Goal: Information Seeking & Learning: Learn about a topic

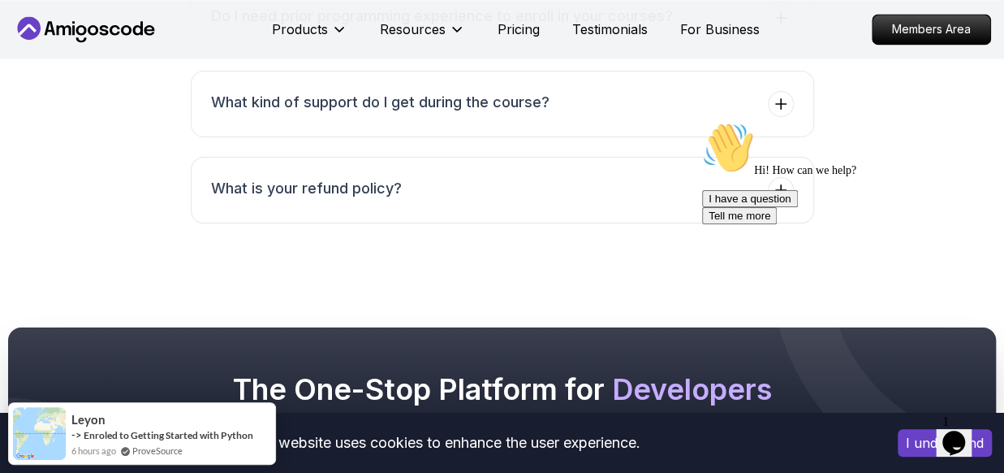
scroll to position [7274, 0]
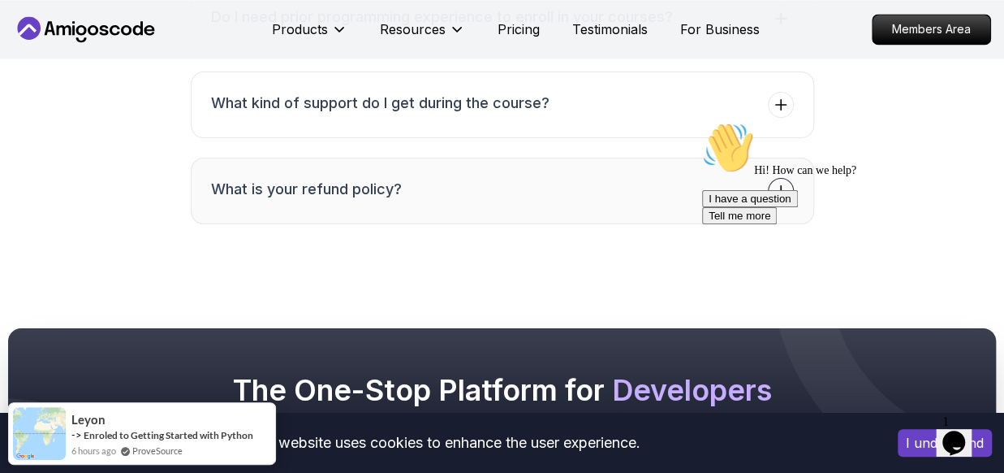
click at [558, 189] on button "What is your refund policy?" at bounding box center [503, 191] width 624 height 67
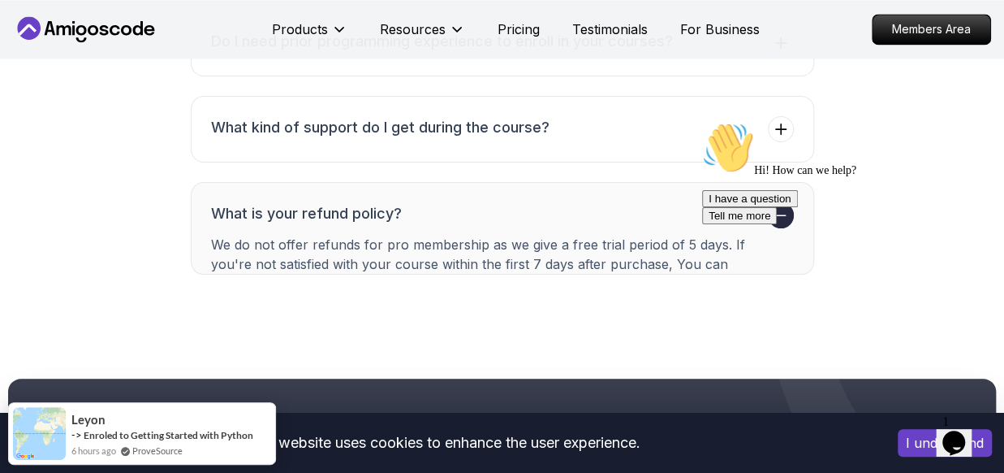
scroll to position [7209, 0]
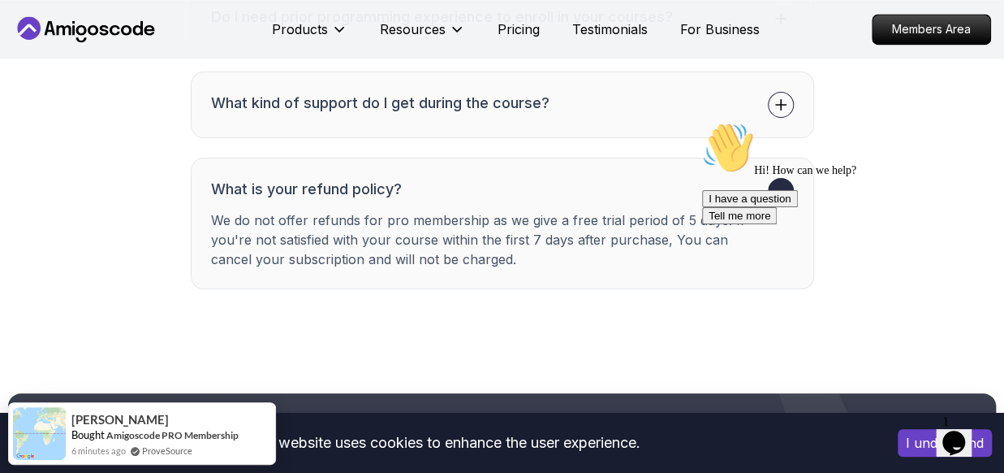
click at [594, 120] on button "What kind of support do I get during the course?" at bounding box center [503, 104] width 624 height 67
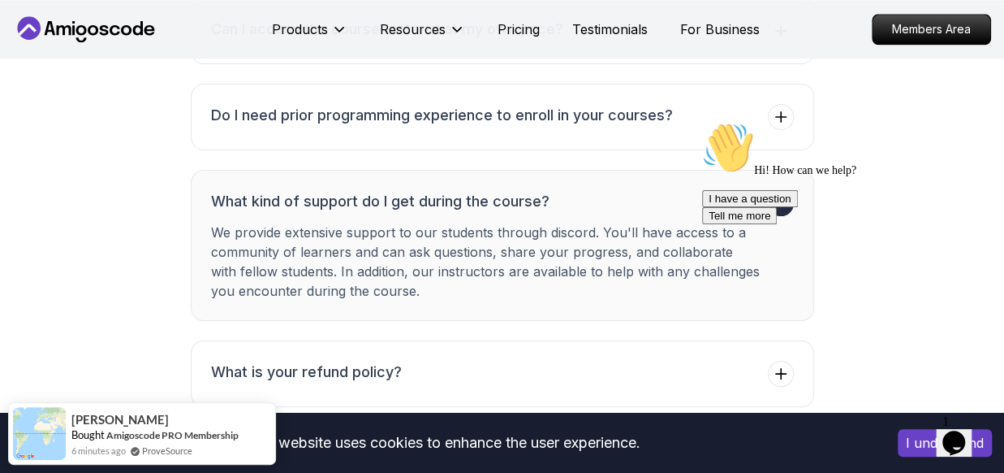
scroll to position [7100, 0]
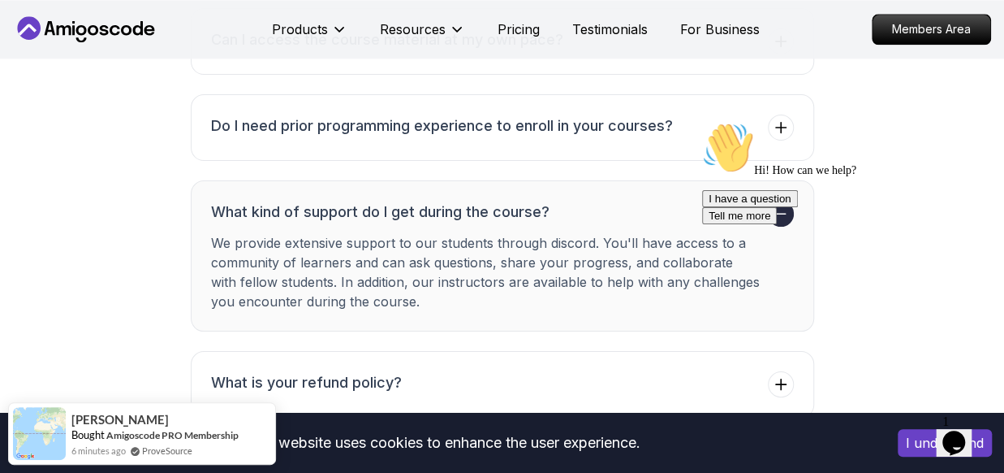
click at [594, 120] on h3 "Do I need prior programming experience to enroll in your courses?" at bounding box center [442, 125] width 462 height 23
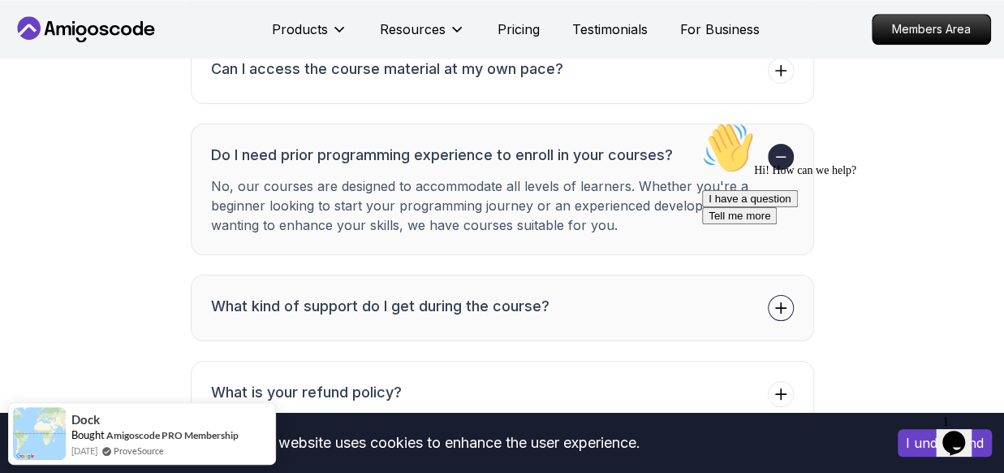
scroll to position [6891, 0]
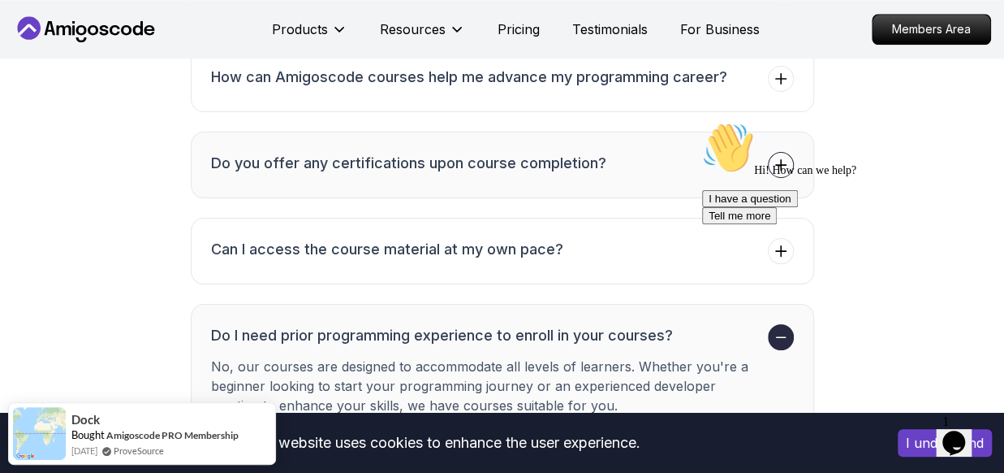
click at [596, 143] on button "Do you offer any certifications upon course completion?" at bounding box center [503, 165] width 624 height 67
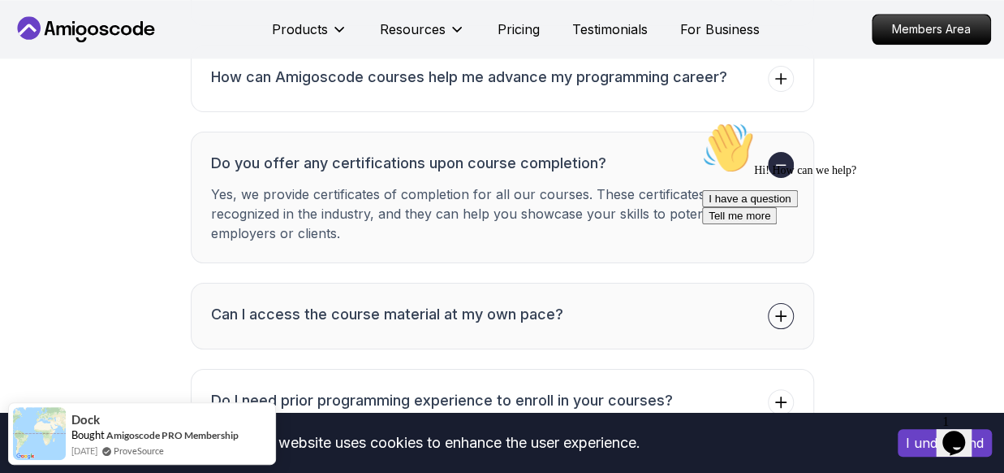
click at [594, 321] on button "Can I access the course material at my own pace?" at bounding box center [503, 316] width 624 height 67
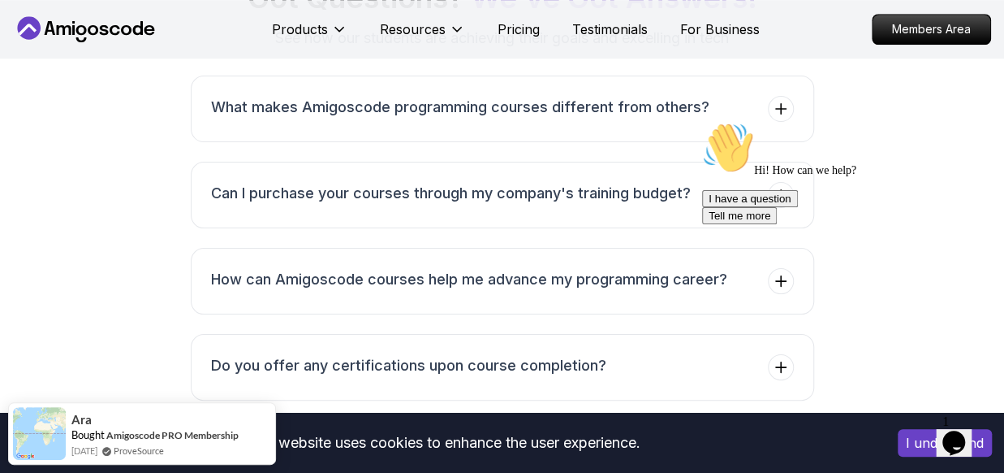
scroll to position [6643, 0]
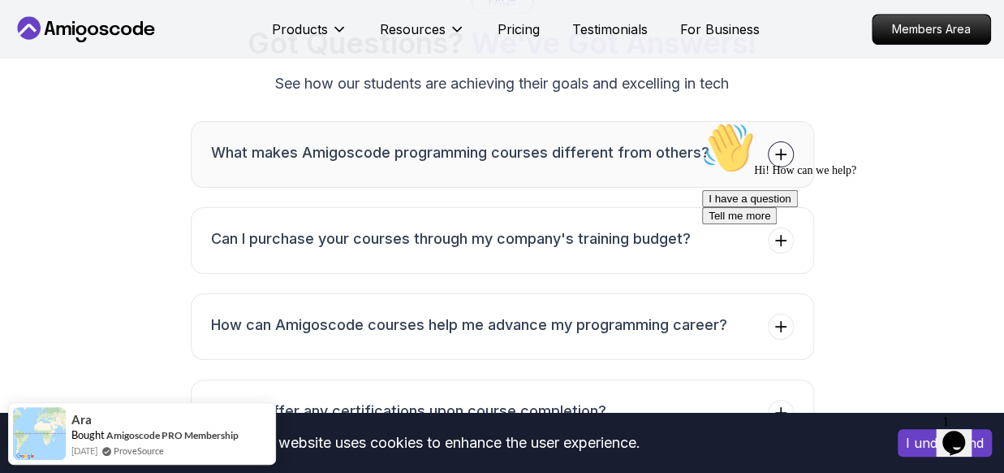
click at [667, 142] on h3 "What makes Amigoscode programming courses different from others?" at bounding box center [460, 152] width 499 height 23
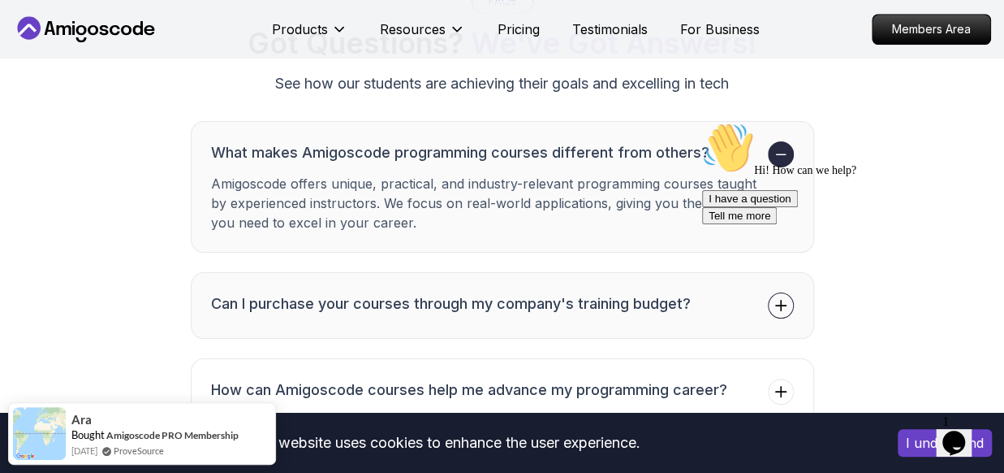
click at [615, 308] on h3 "Can I purchase your courses through my company's training budget?" at bounding box center [451, 303] width 480 height 23
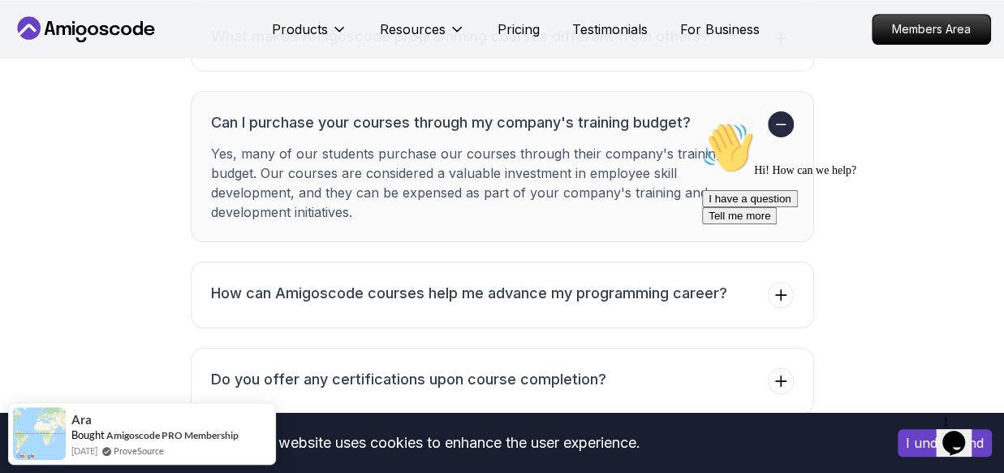
scroll to position [6760, 0]
click at [640, 295] on h3 "How can Amigoscode courses help me advance my programming career?" at bounding box center [469, 292] width 516 height 23
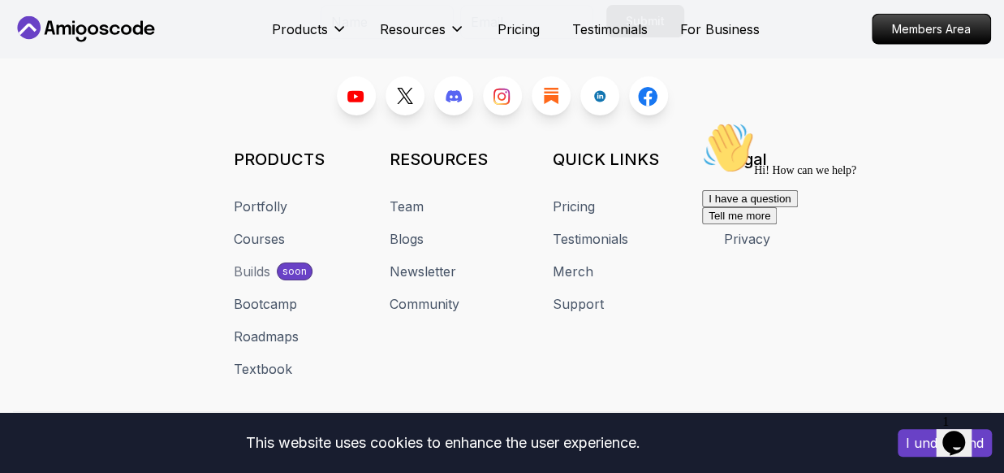
scroll to position [8110, 0]
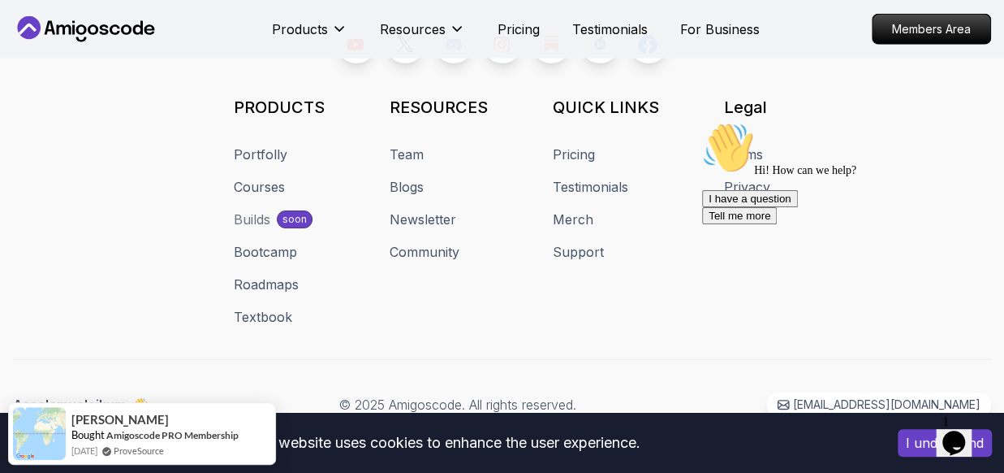
click at [263, 215] on div "Builds" at bounding box center [252, 218] width 37 height 19
click at [254, 213] on div "Builds" at bounding box center [252, 218] width 37 height 19
click at [259, 209] on div "Builds" at bounding box center [252, 218] width 37 height 19
click at [267, 243] on link "Bootcamp" at bounding box center [265, 251] width 63 height 19
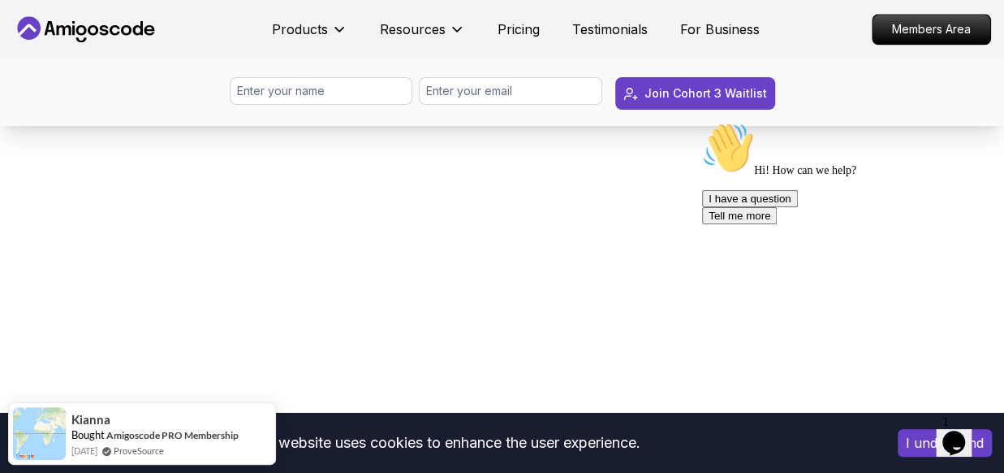
scroll to position [1087, 0]
click at [702, 122] on icon "Chat attention grabber" at bounding box center [702, 122] width 0 height 0
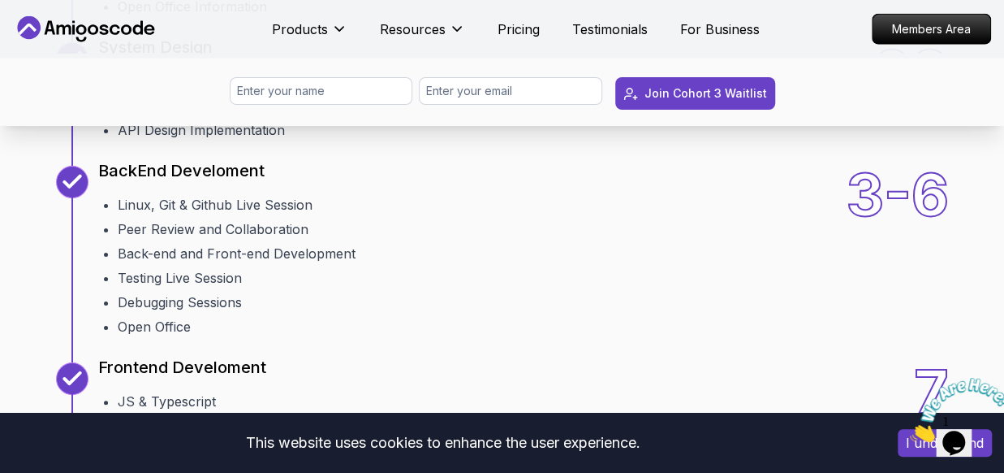
scroll to position [2070, 0]
click at [300, 90] on li "Database Design Entity Relationship Diagram (ERD) Live Session" at bounding box center [316, 80] width 396 height 19
click at [279, 114] on li "Database Design Implementation" at bounding box center [316, 104] width 396 height 19
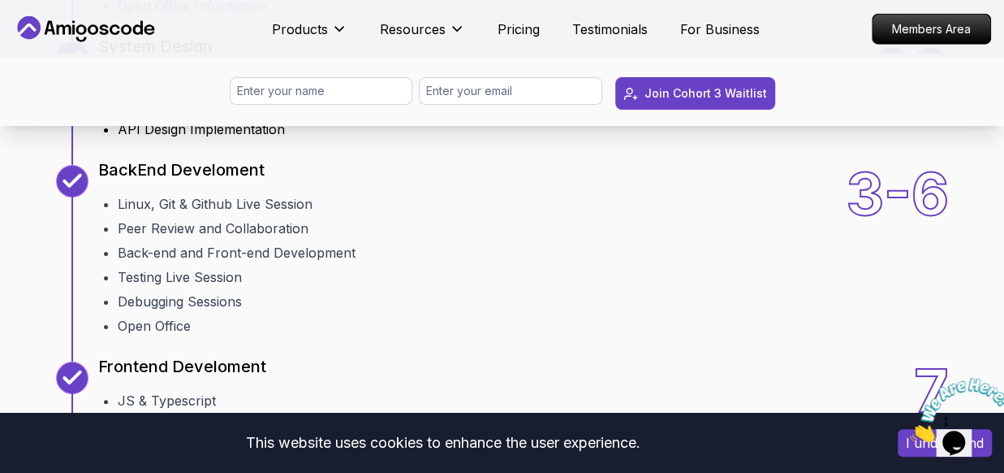
click at [279, 114] on li "Database Design Implementation" at bounding box center [316, 104] width 396 height 19
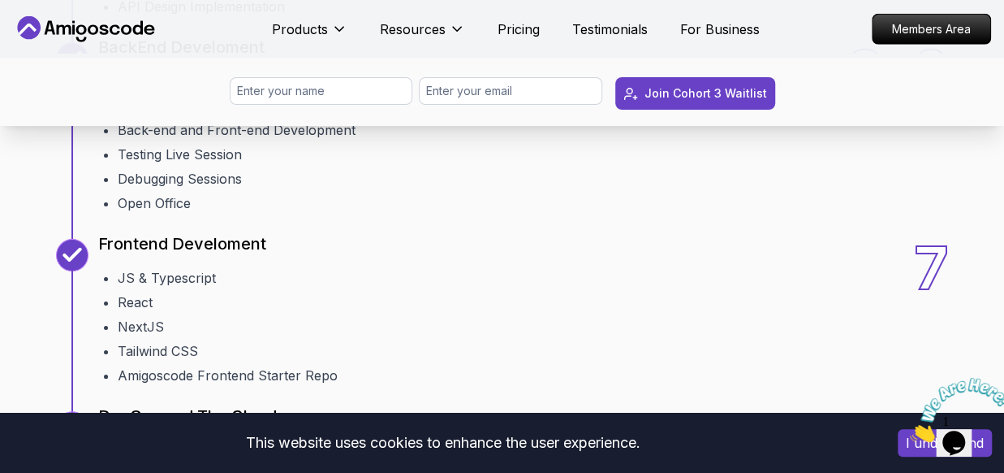
scroll to position [2194, 0]
click at [275, 90] on li "Linux, Git & Github Live Session" at bounding box center [237, 80] width 238 height 19
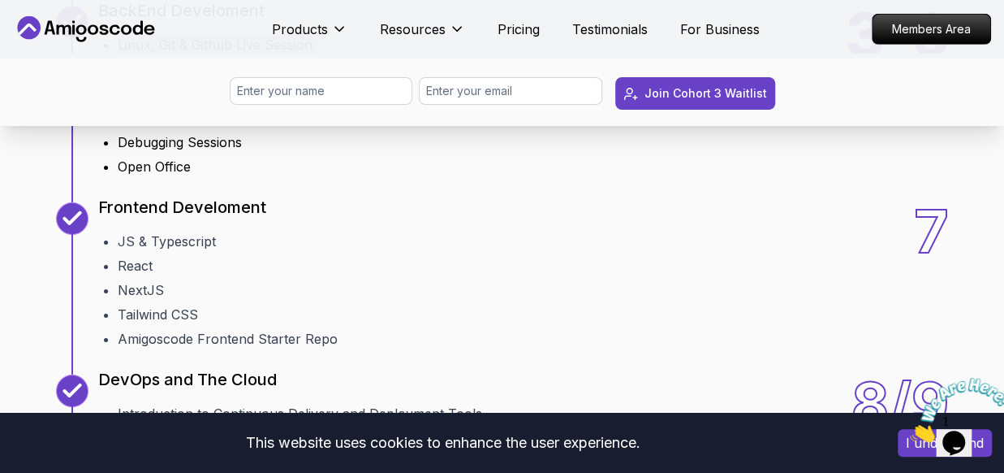
scroll to position [2237, 0]
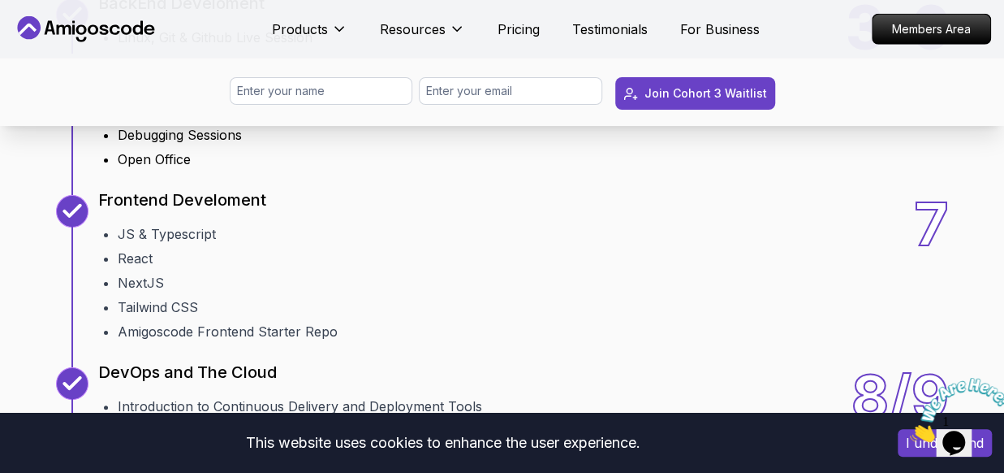
click at [263, 71] on li "Peer Review and Collaboration" at bounding box center [237, 61] width 238 height 19
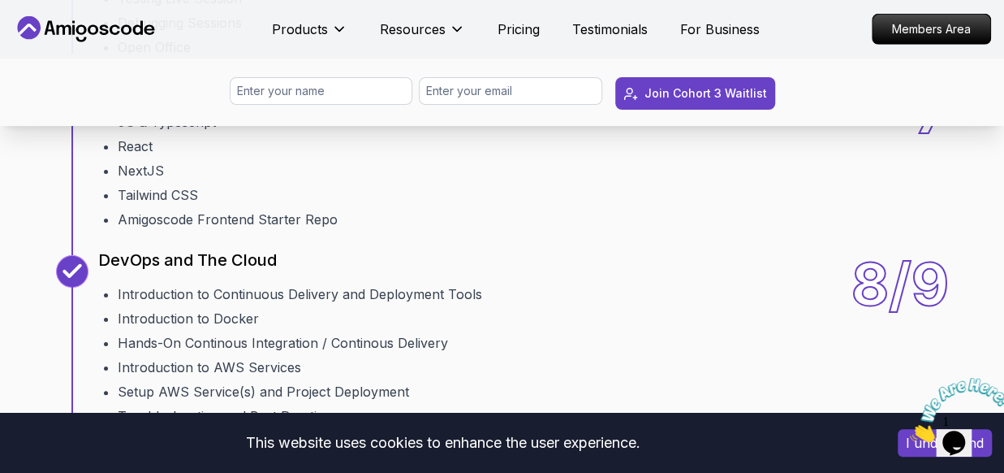
scroll to position [2423, 0]
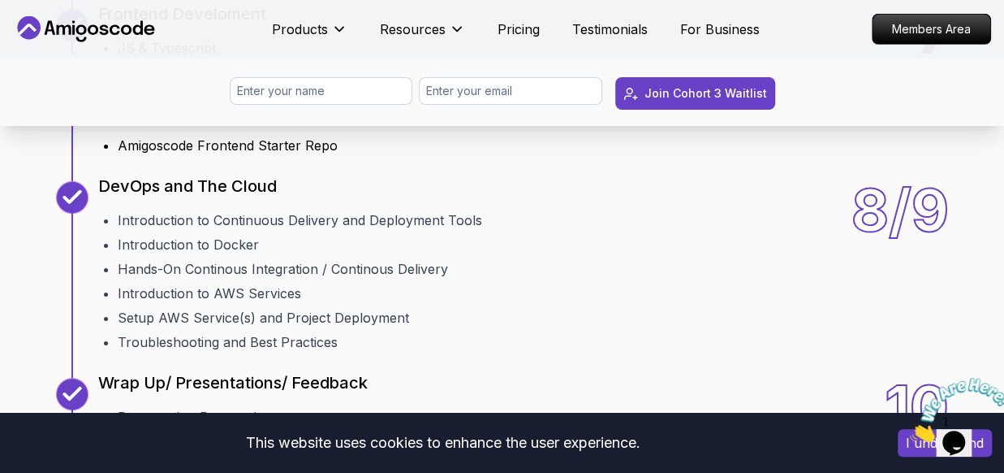
click at [178, 58] on li "JS & Typescript" at bounding box center [228, 47] width 220 height 19
click at [145, 82] on li "React" at bounding box center [228, 72] width 220 height 19
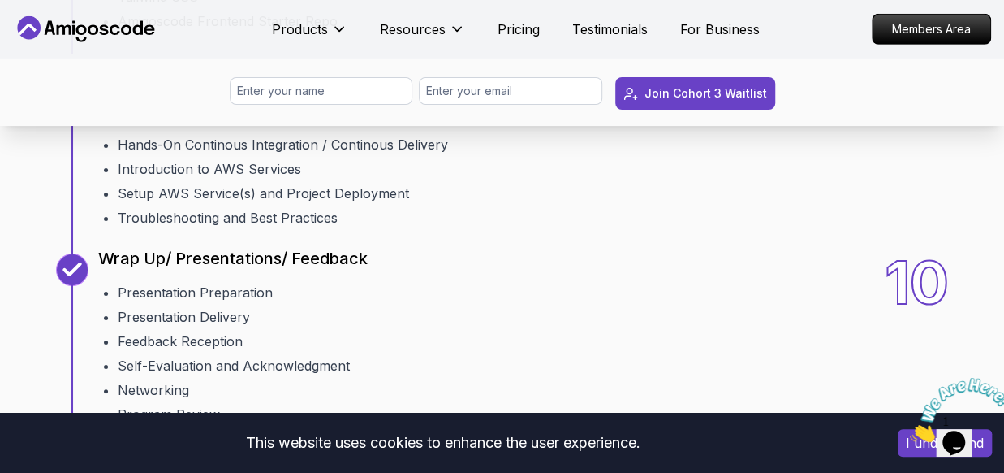
scroll to position [2549, 0]
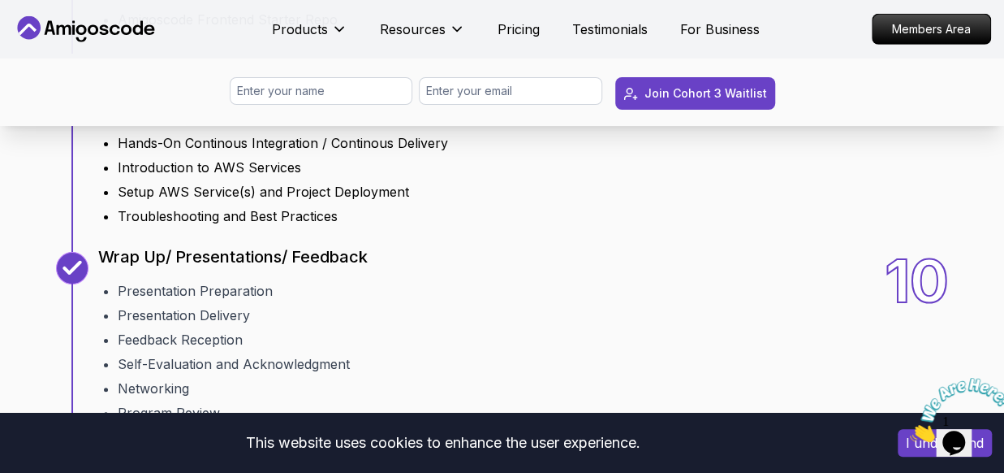
click at [238, 104] on li "Introduction to Continuous Delivery and Deployment Tools" at bounding box center [300, 93] width 365 height 19
click at [232, 128] on li "Introduction to Docker" at bounding box center [300, 118] width 365 height 19
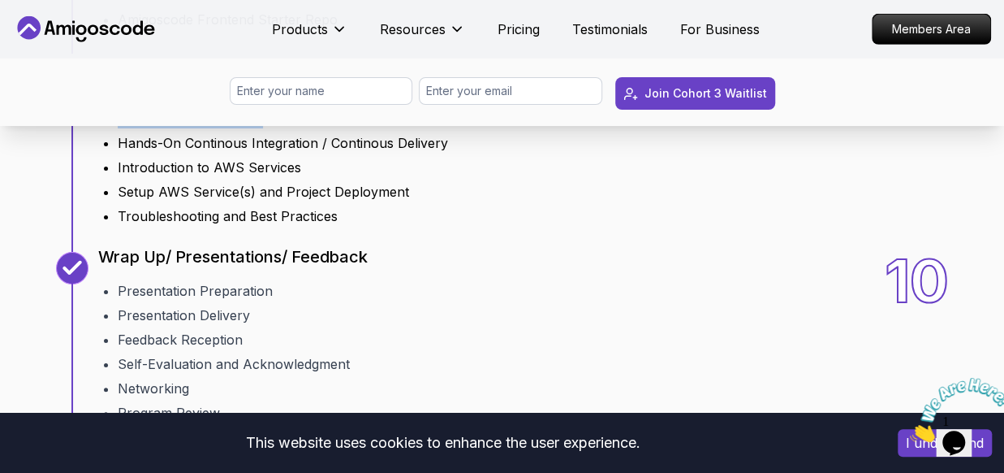
click at [232, 128] on li "Introduction to Docker" at bounding box center [300, 118] width 365 height 19
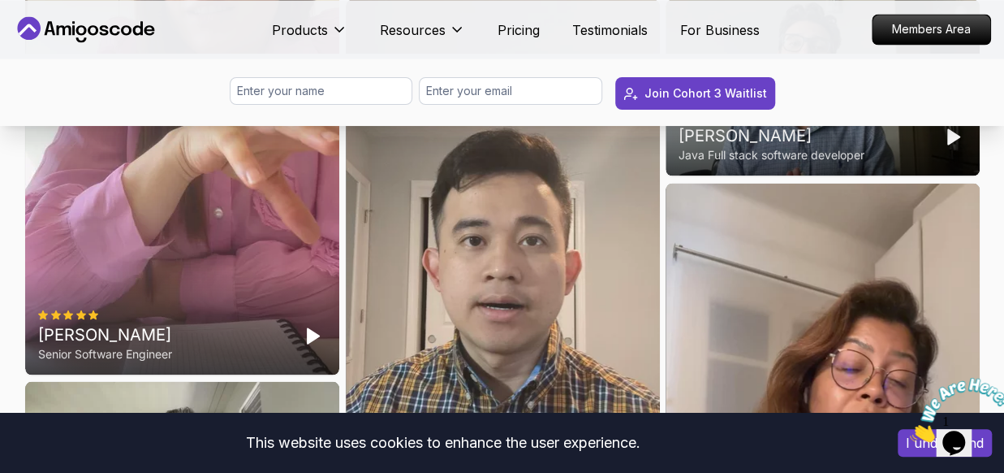
scroll to position [4367, 0]
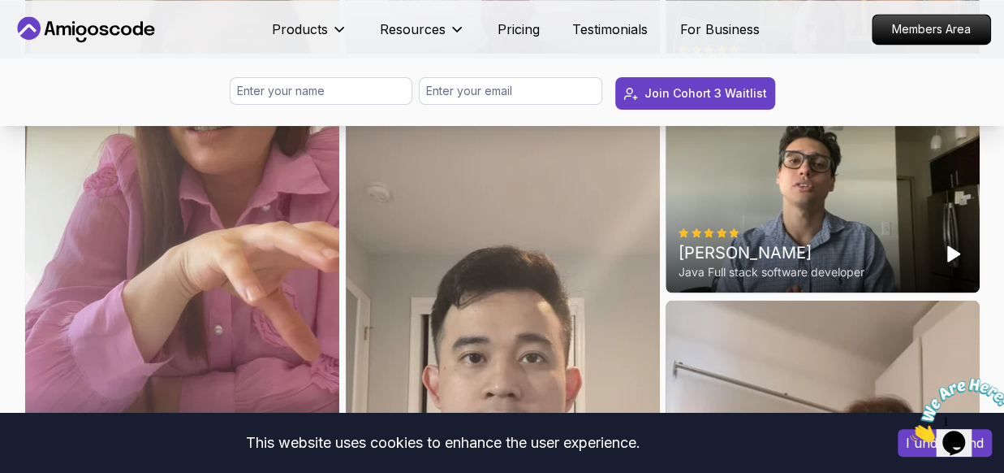
click at [953, 80] on icon "Play" at bounding box center [952, 70] width 19 height 19
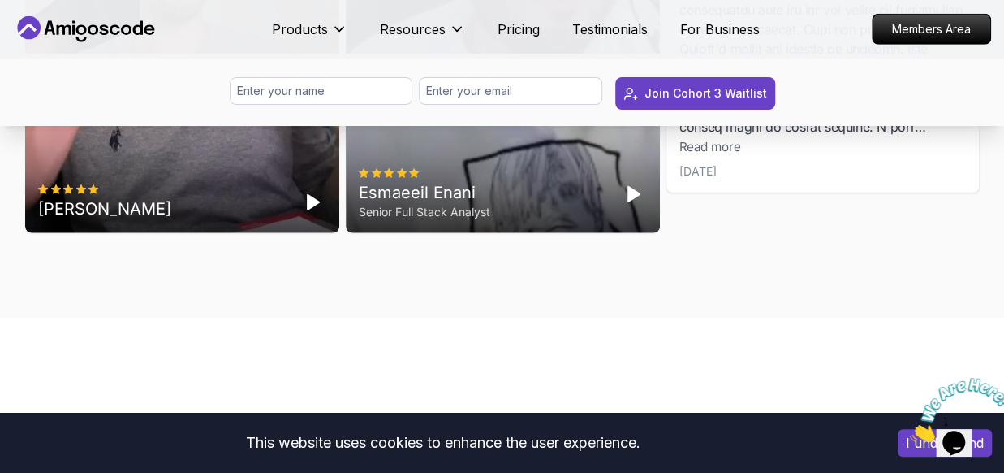
scroll to position [5372, 0]
click at [719, 155] on span "Read more" at bounding box center [710, 147] width 60 height 15
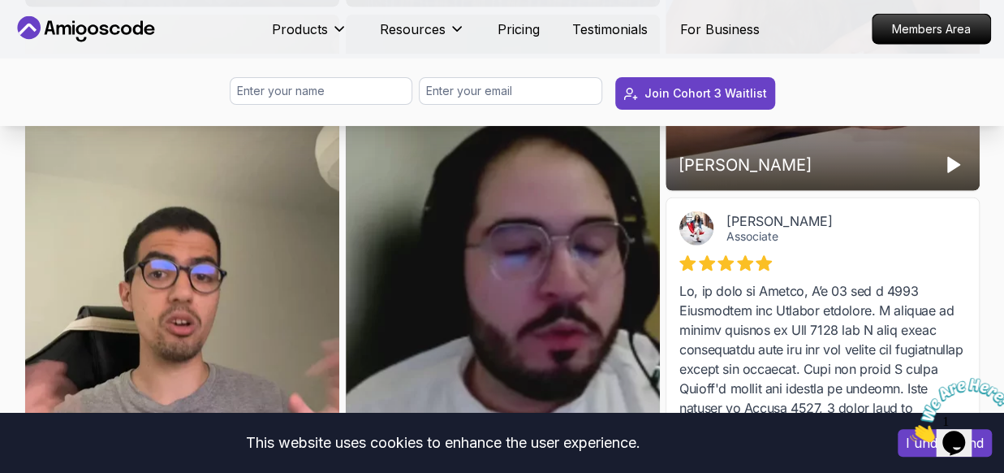
scroll to position [5035, 0]
click at [945, 174] on icon "Play" at bounding box center [952, 163] width 19 height 19
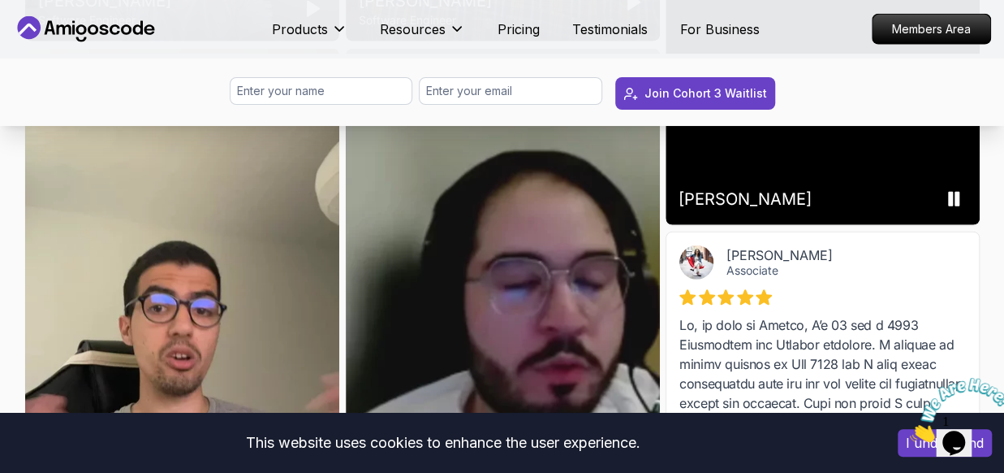
scroll to position [5050, 0]
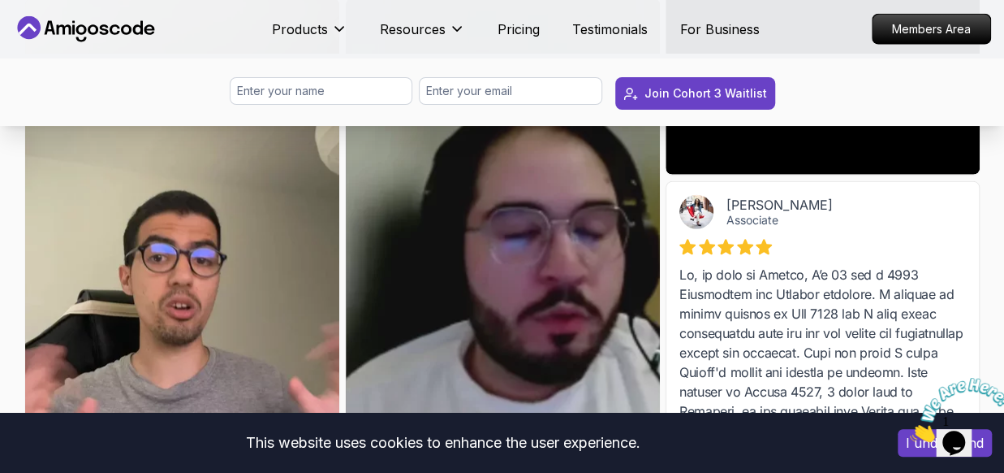
click at [910, 430] on icon "Close" at bounding box center [910, 437] width 0 height 14
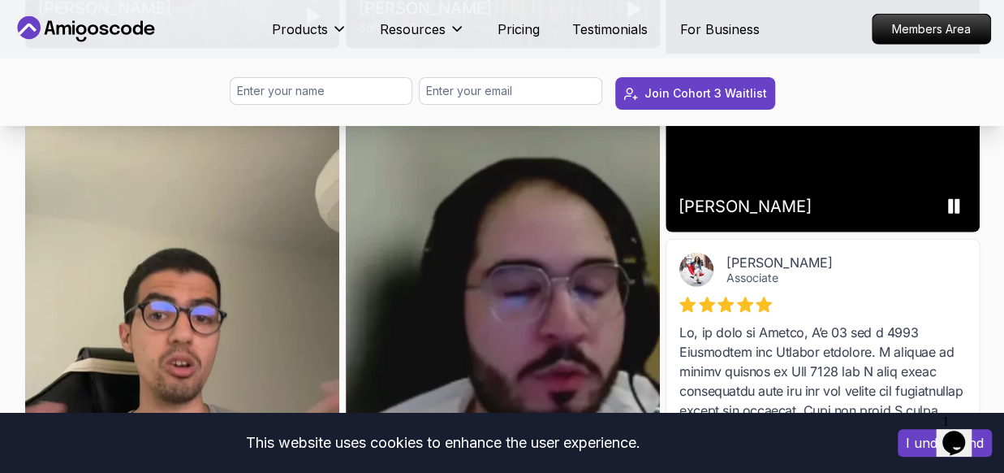
scroll to position [4988, 0]
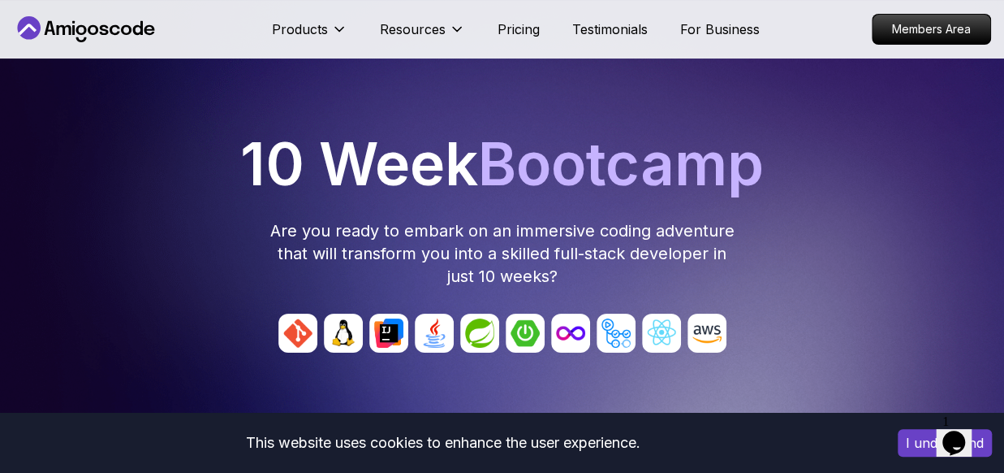
scroll to position [57, 0]
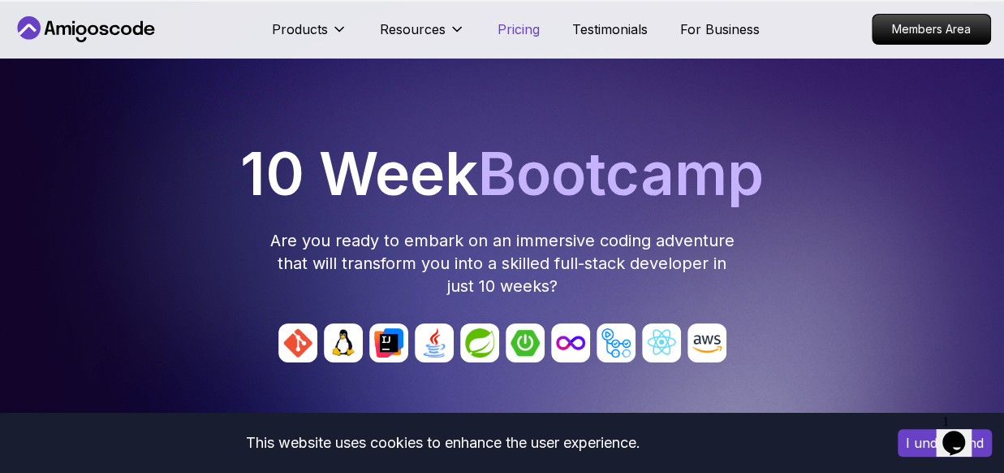
click at [518, 30] on p "Pricing" at bounding box center [519, 28] width 42 height 19
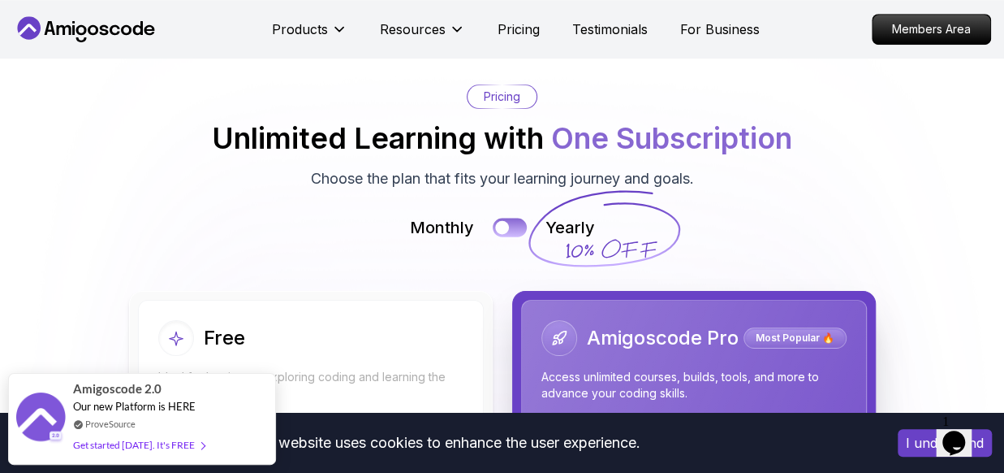
scroll to position [3503, 0]
click at [510, 218] on button at bounding box center [510, 227] width 34 height 19
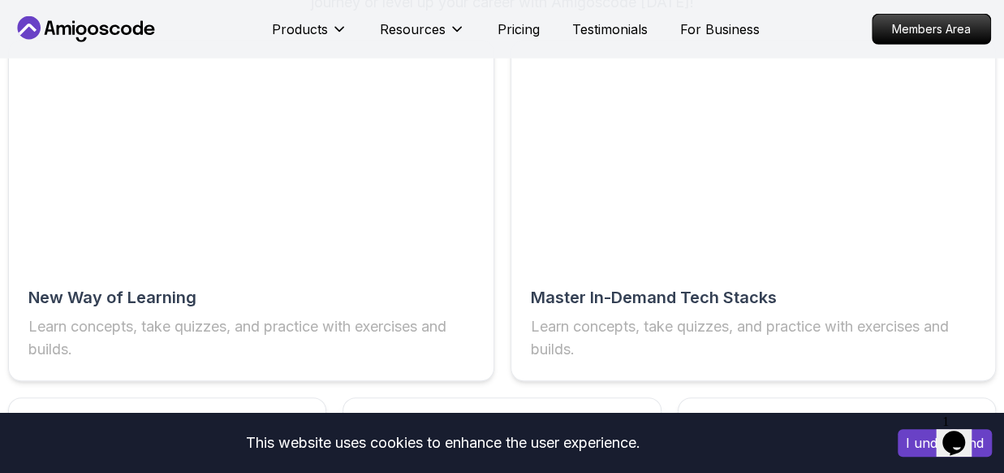
scroll to position [2587, 0]
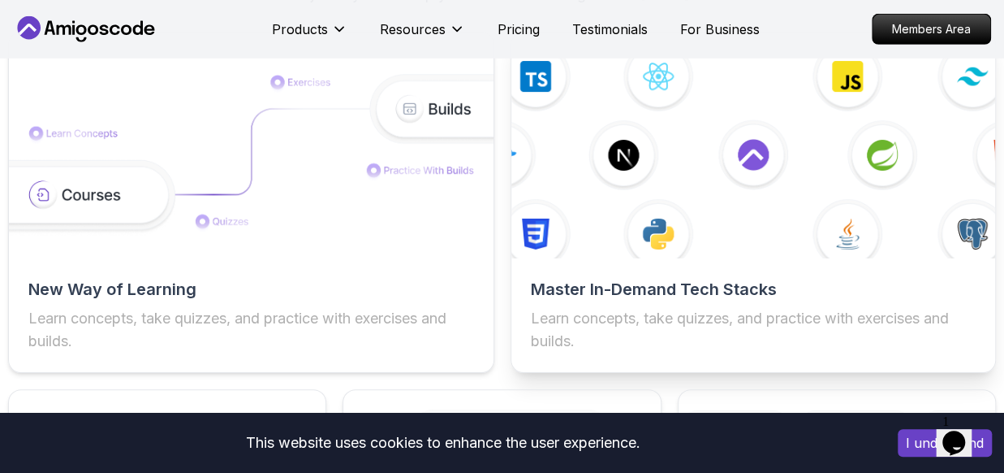
click at [745, 240] on img at bounding box center [753, 154] width 533 height 227
click at [704, 287] on h2 "Master In-Demand Tech Stacks" at bounding box center [754, 289] width 446 height 23
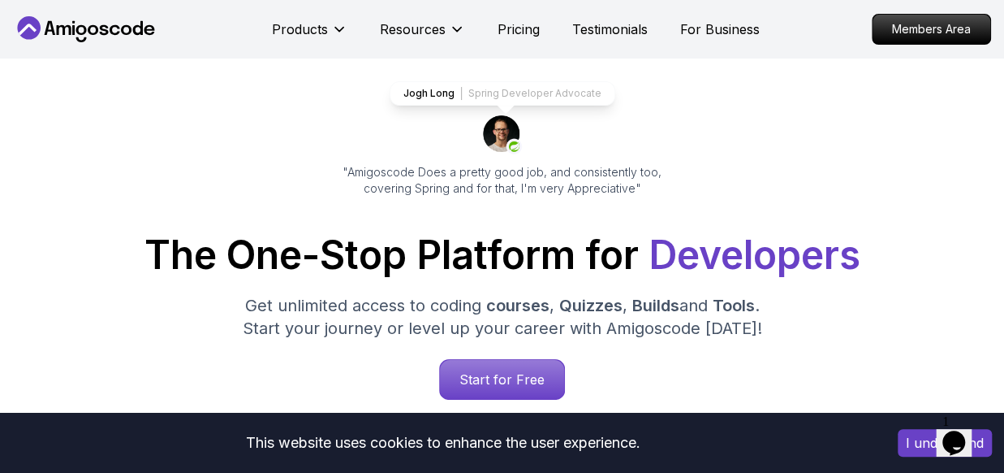
scroll to position [0, 0]
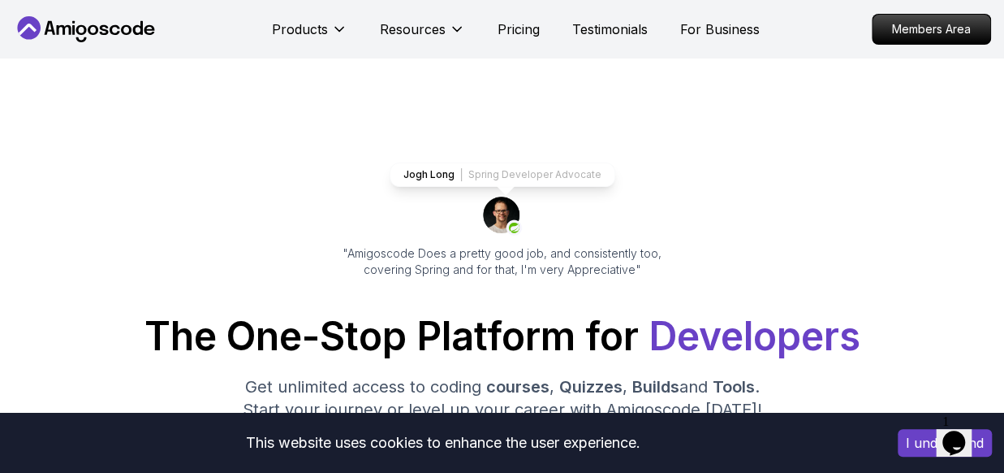
click at [568, 174] on p "Spring Developer Advocate" at bounding box center [534, 174] width 133 height 13
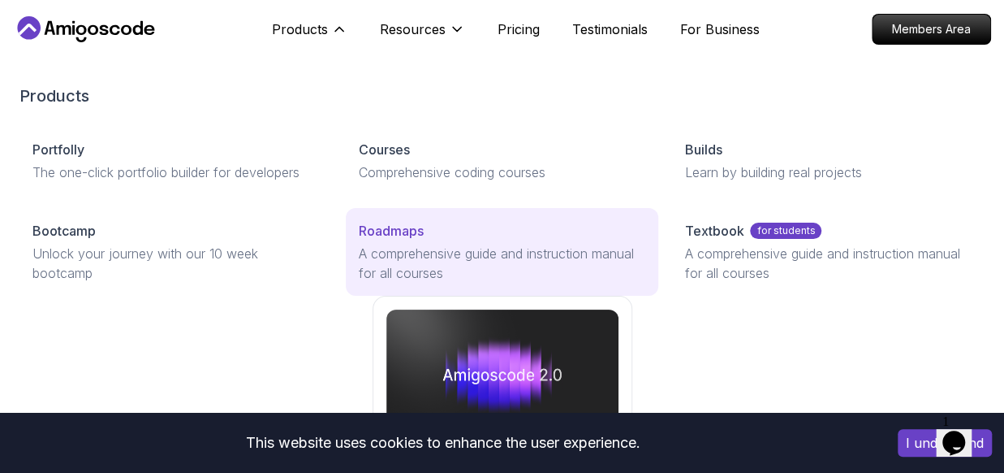
click at [421, 246] on p "A comprehensive guide and instruction manual for all courses" at bounding box center [502, 263] width 287 height 39
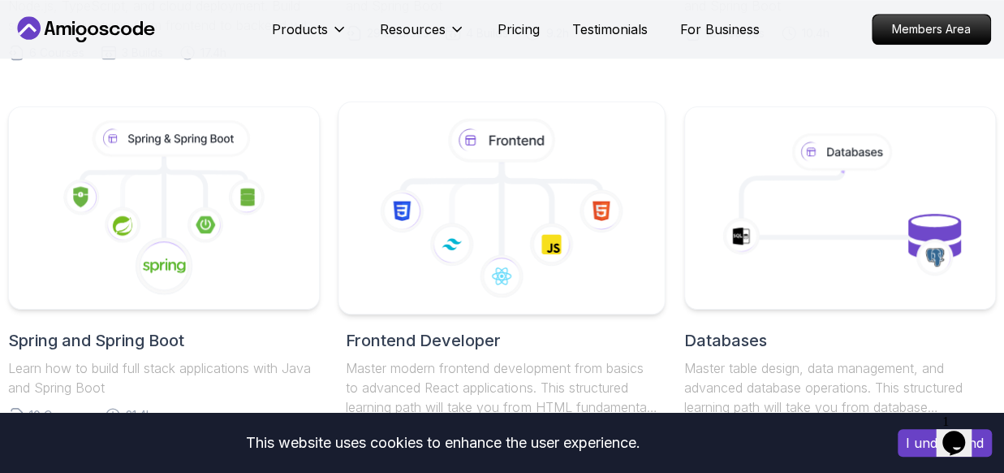
scroll to position [718, 0]
click at [465, 202] on icon at bounding box center [477, 199] width 50 height 54
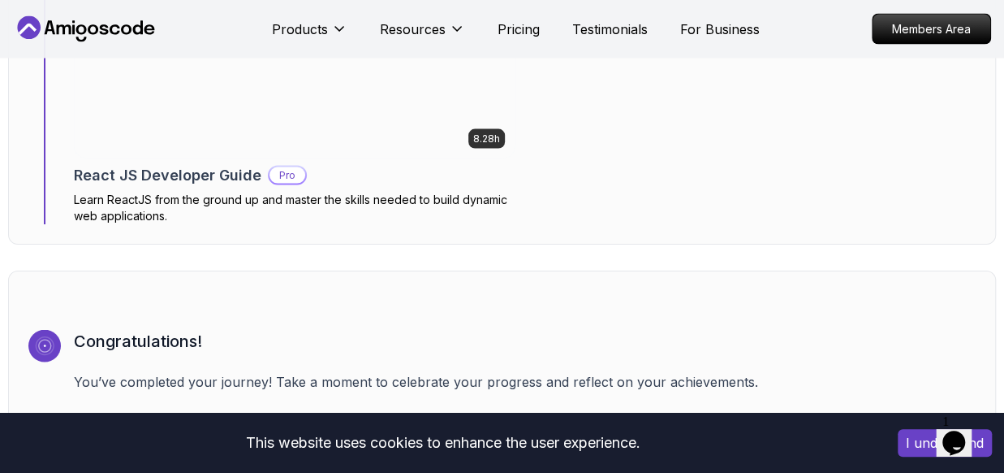
scroll to position [4522, 0]
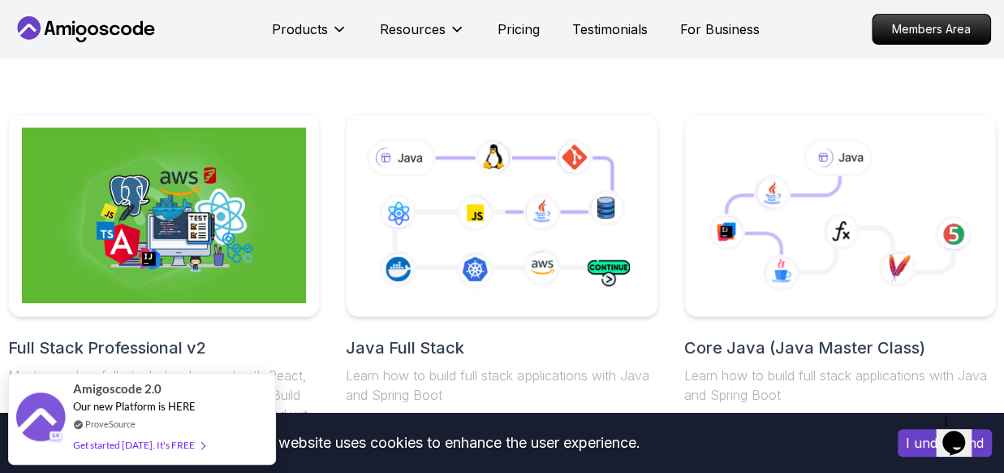
scroll to position [507, 0]
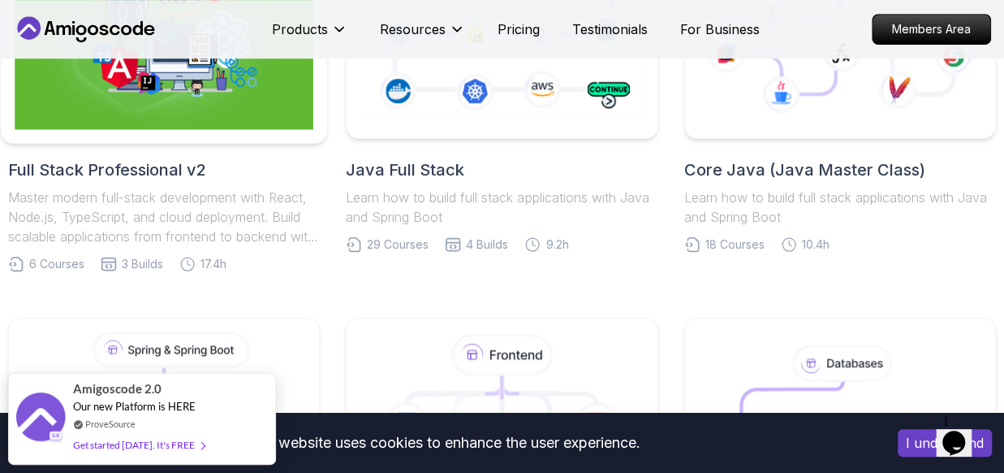
click at [203, 103] on img at bounding box center [164, 38] width 299 height 184
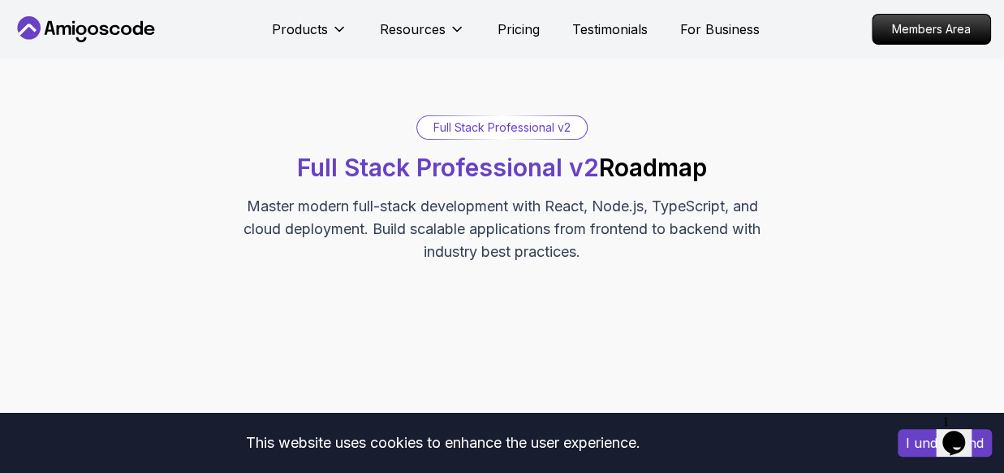
scroll to position [22, 0]
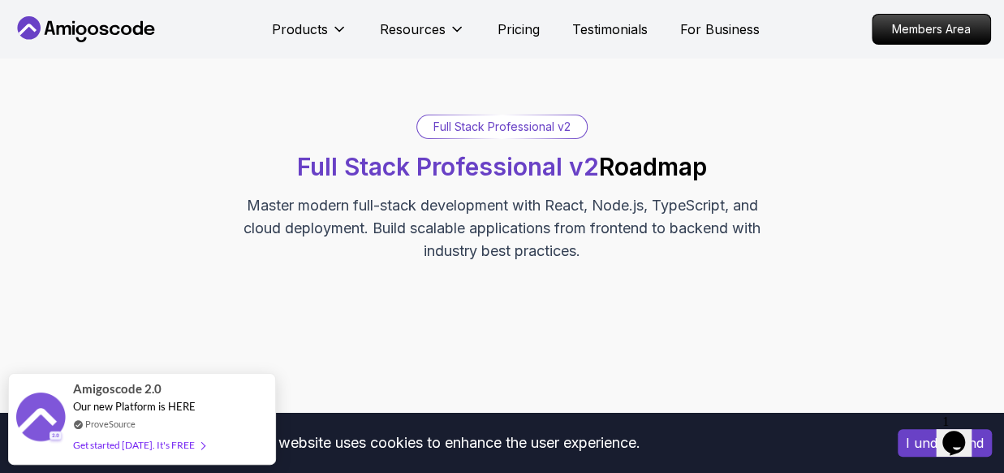
click at [305, 201] on p "Master modern full-stack development with React, Node.js, TypeScript, and cloud…" at bounding box center [503, 228] width 546 height 68
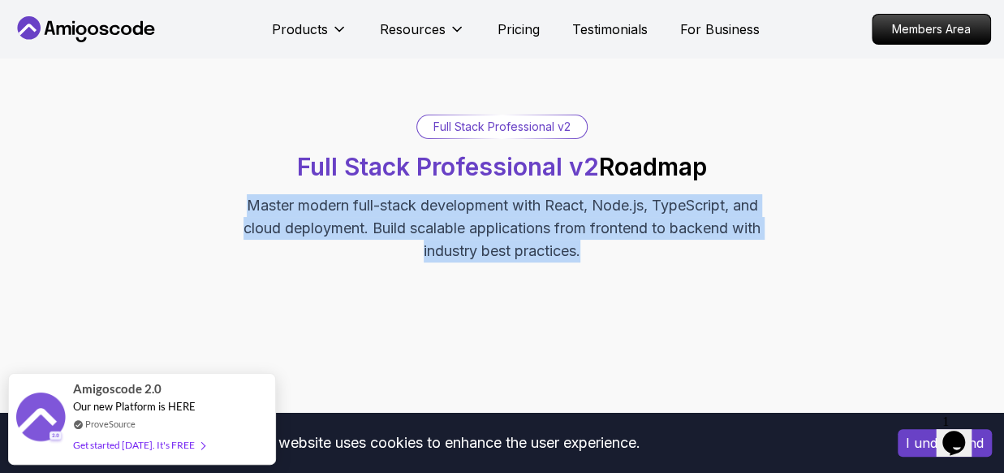
click at [305, 201] on p "Master modern full-stack development with React, Node.js, TypeScript, and cloud…" at bounding box center [503, 228] width 546 height 68
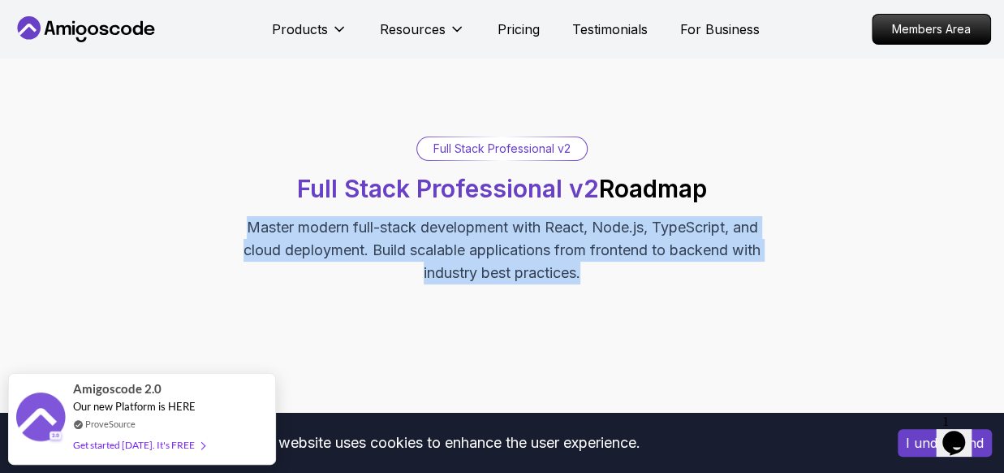
scroll to position [6, 0]
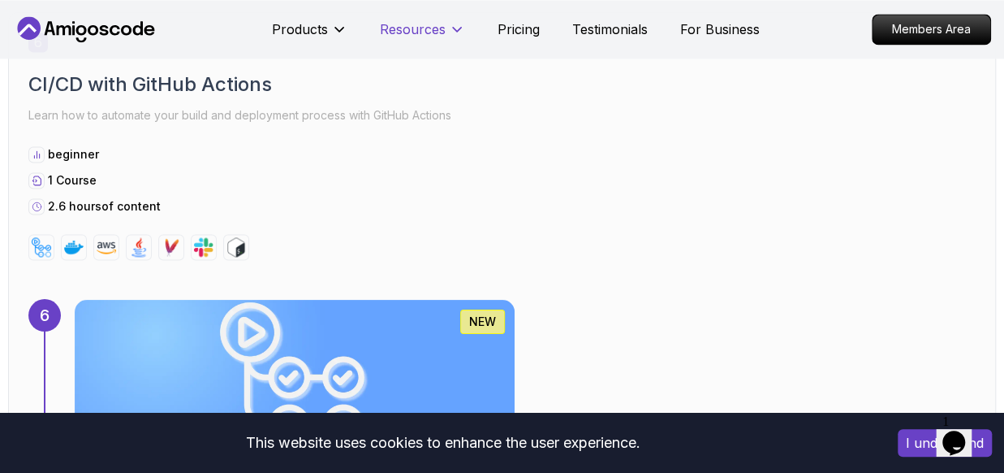
scroll to position [4220, 0]
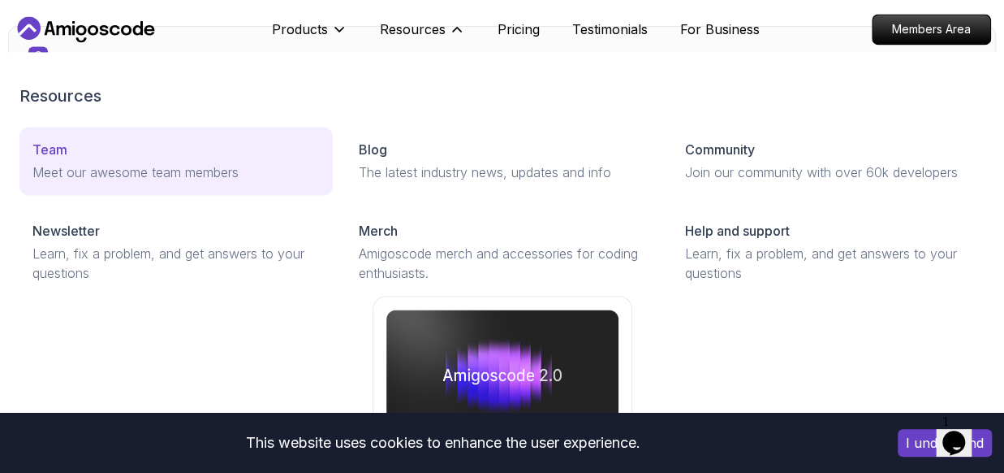
click at [181, 175] on p "Meet our awesome team members" at bounding box center [175, 171] width 287 height 19
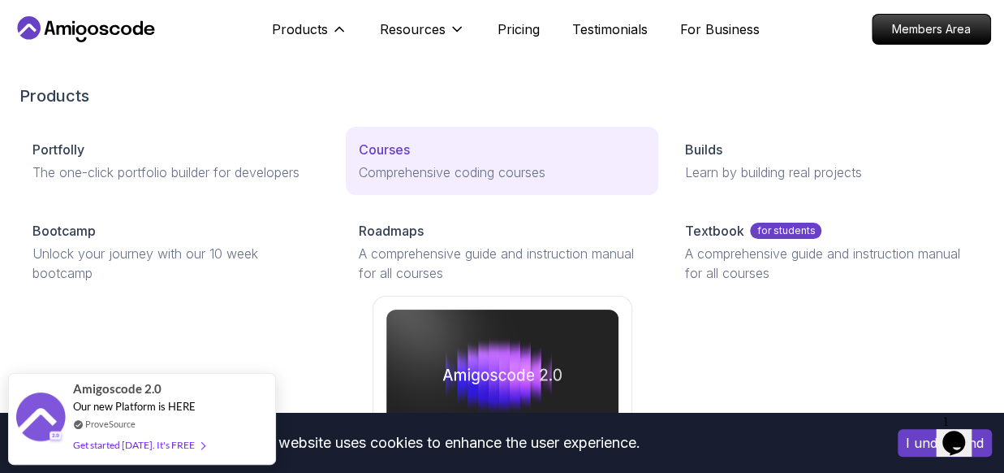
click at [391, 154] on p "Courses" at bounding box center [384, 149] width 51 height 19
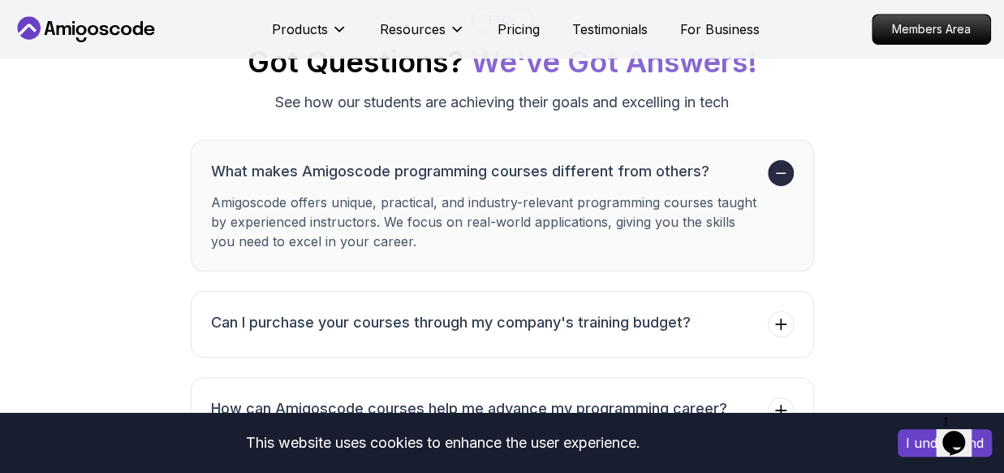
scroll to position [6657, 0]
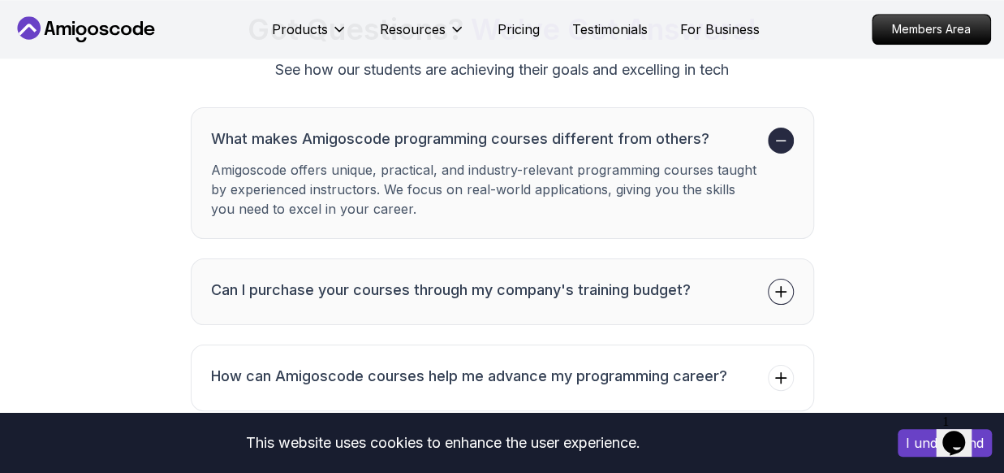
click at [451, 304] on button "Can I purchase your courses through my company's training budget?" at bounding box center [503, 291] width 624 height 67
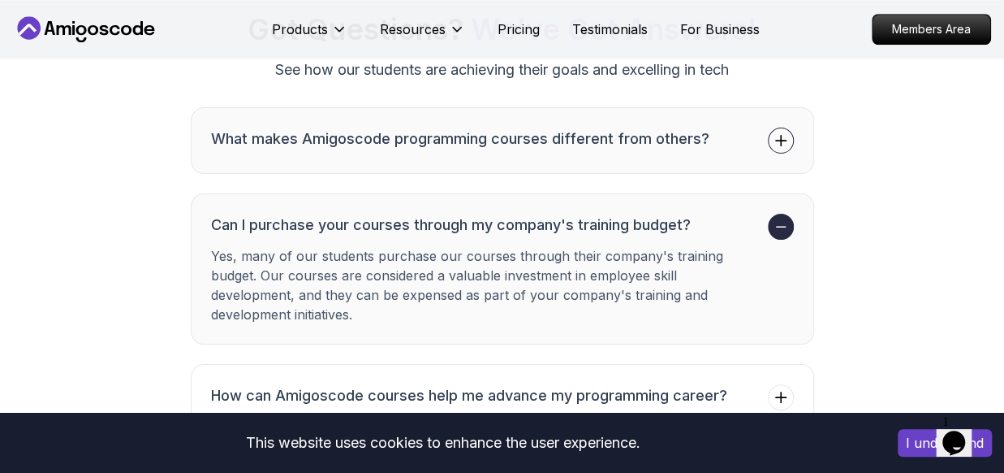
click at [539, 136] on h3 "What makes Amigoscode programming courses different from others?" at bounding box center [460, 138] width 499 height 23
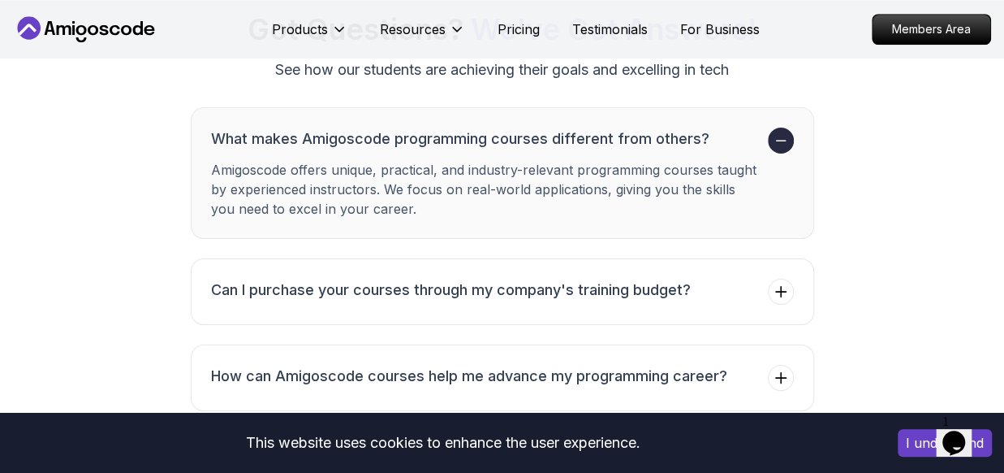
click at [542, 170] on p "Amigoscode offers unique, practical, and industry-relevant programming courses …" at bounding box center [486, 189] width 550 height 58
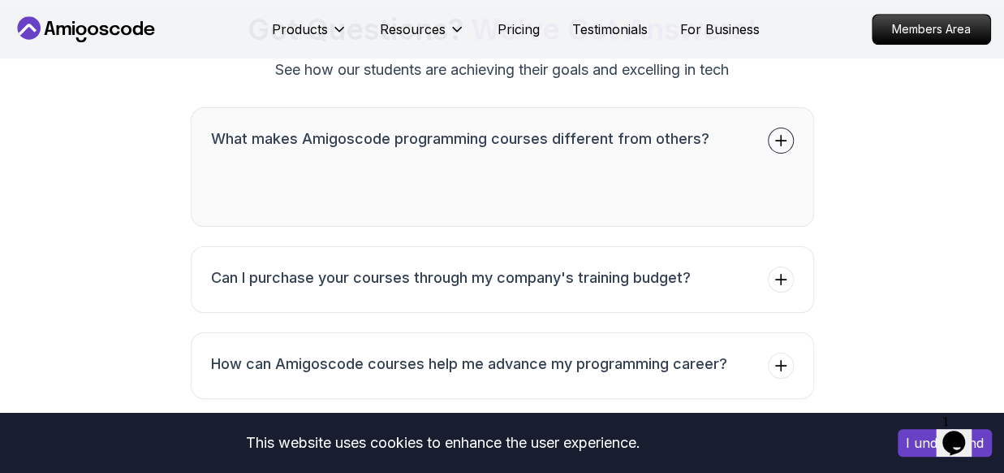
click at [542, 170] on p "Amigoscode offers unique, practical, and industry-relevant programming courses …" at bounding box center [486, 178] width 550 height 56
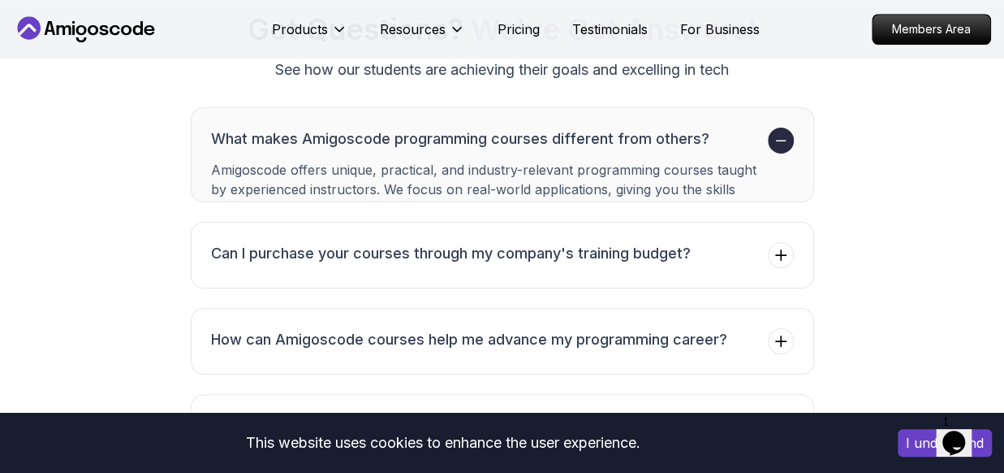
click at [542, 170] on p "Amigoscode offers unique, practical, and industry-relevant programming courses …" at bounding box center [486, 171] width 550 height 22
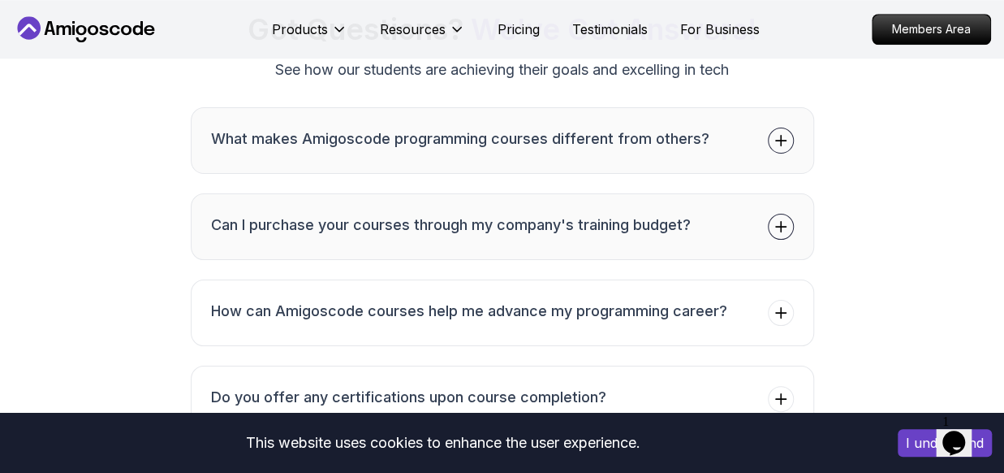
click at [534, 214] on h3 "Can I purchase your courses through my company's training budget?" at bounding box center [451, 225] width 480 height 23
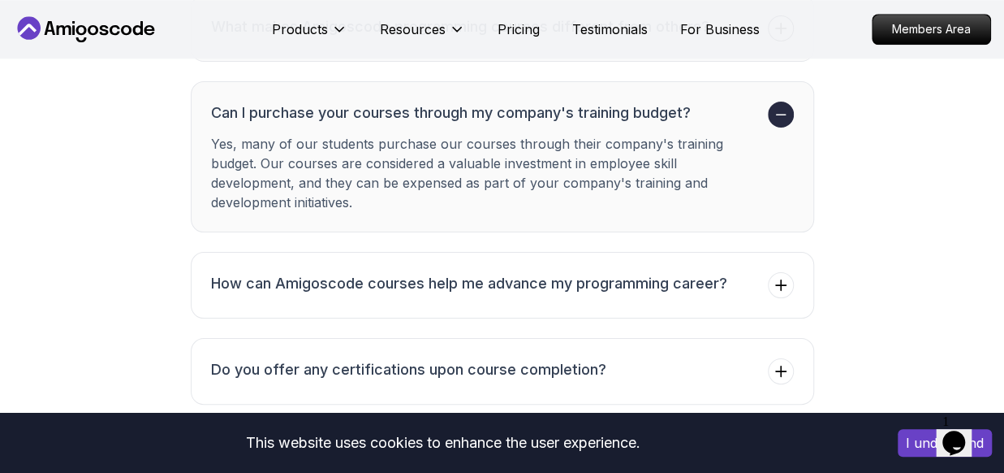
scroll to position [6869, 0]
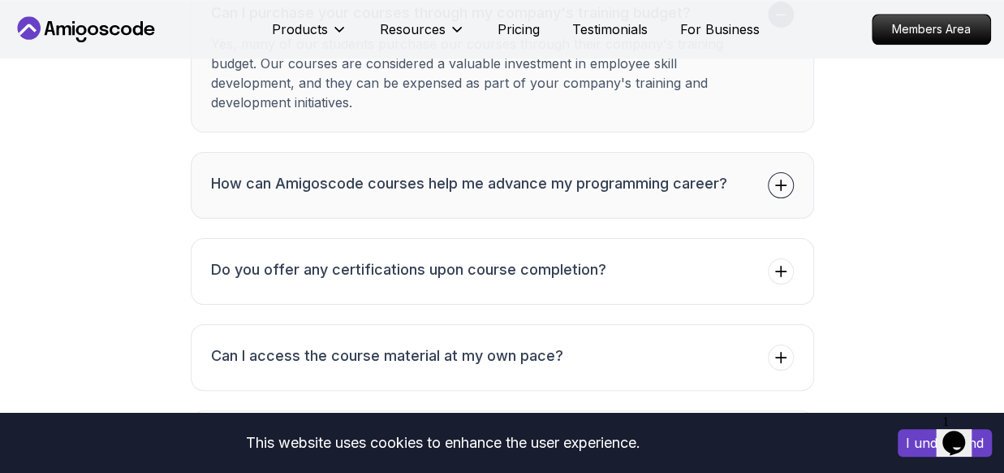
click at [587, 201] on button "How can Amigoscode courses help me advance my programming career?" at bounding box center [503, 185] width 624 height 67
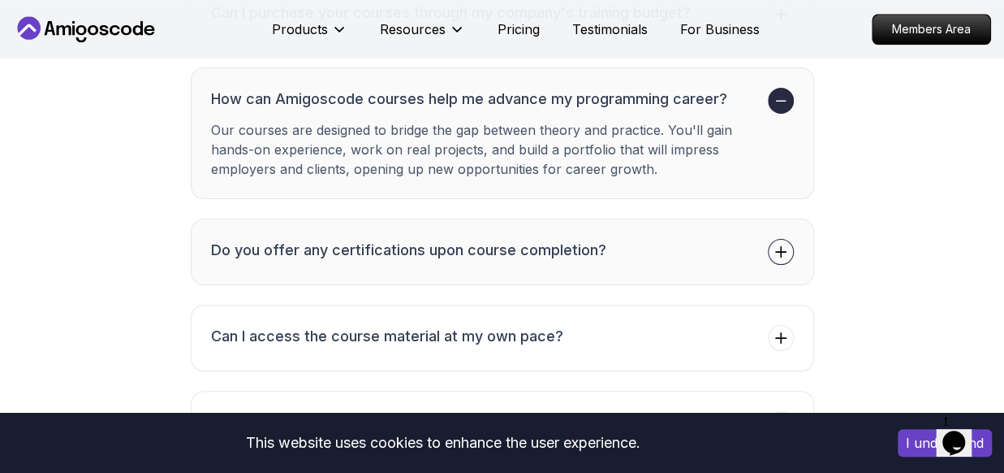
click at [585, 239] on h3 "Do you offer any certifications upon course completion?" at bounding box center [408, 250] width 395 height 23
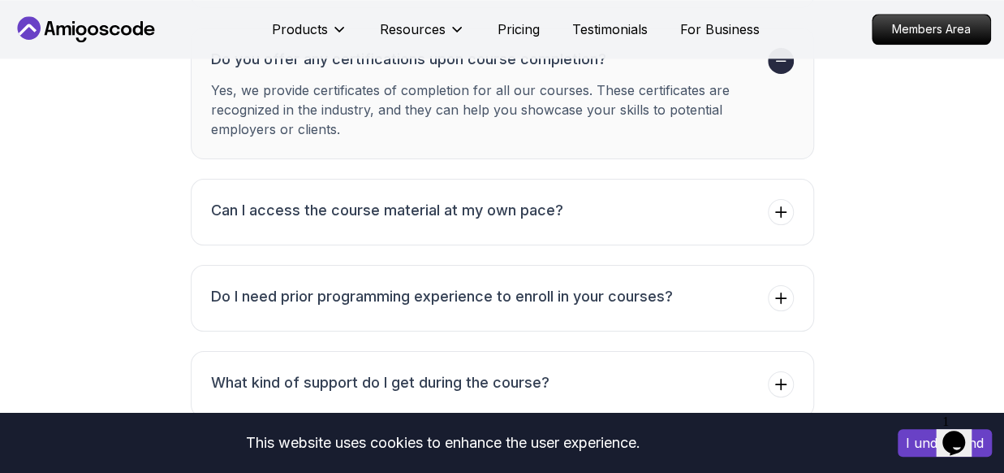
scroll to position [6995, 0]
click at [627, 210] on button "Can I access the course material at my own pace?" at bounding box center [503, 211] width 624 height 67
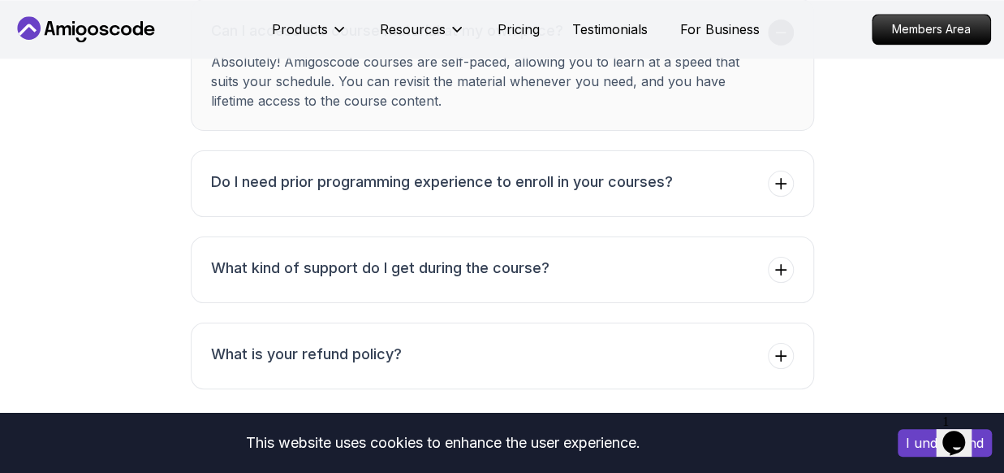
scroll to position [7113, 0]
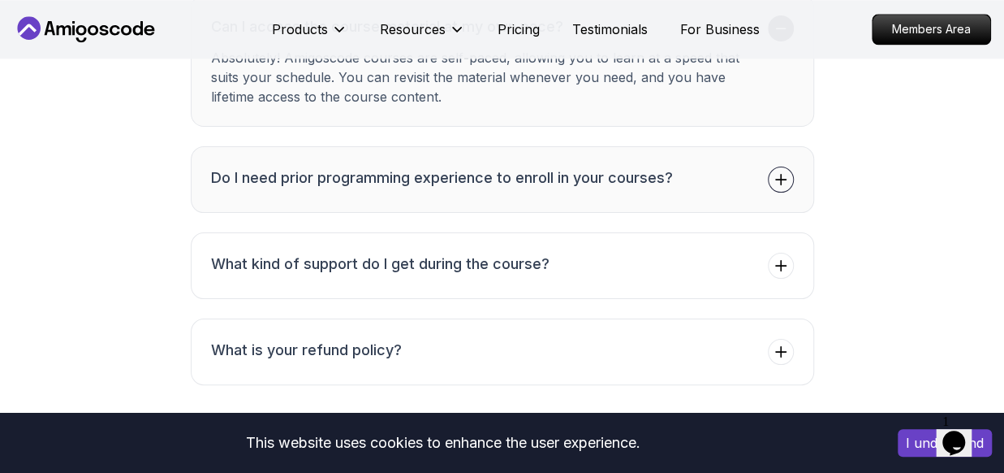
click at [652, 176] on h3 "Do I need prior programming experience to enroll in your courses?" at bounding box center [442, 177] width 462 height 23
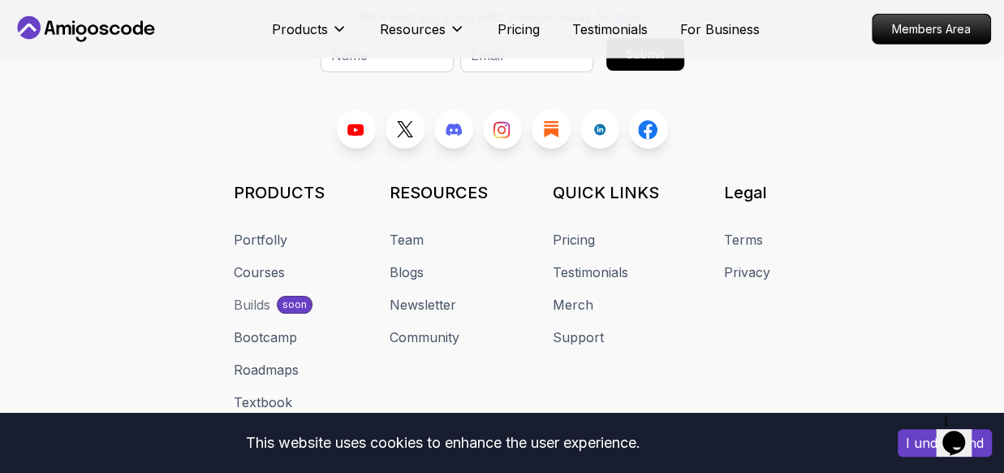
scroll to position [8111, 0]
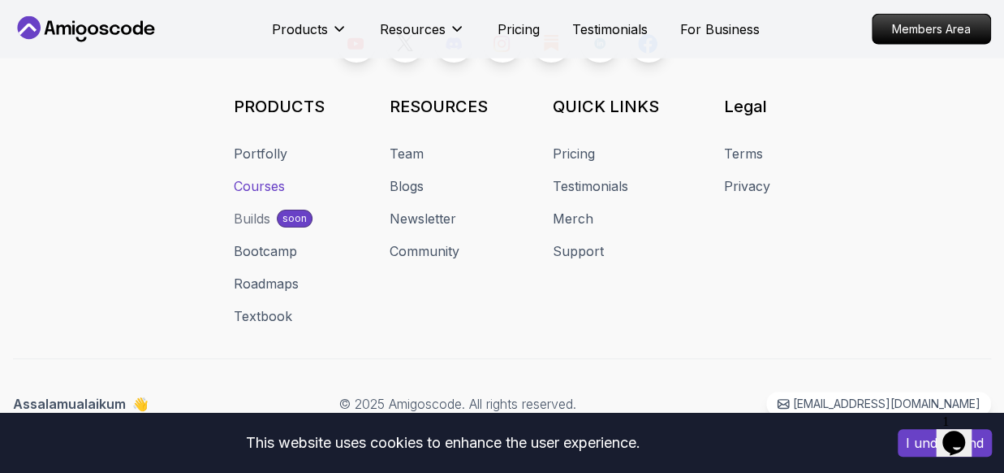
click at [273, 180] on link "Courses" at bounding box center [259, 185] width 51 height 19
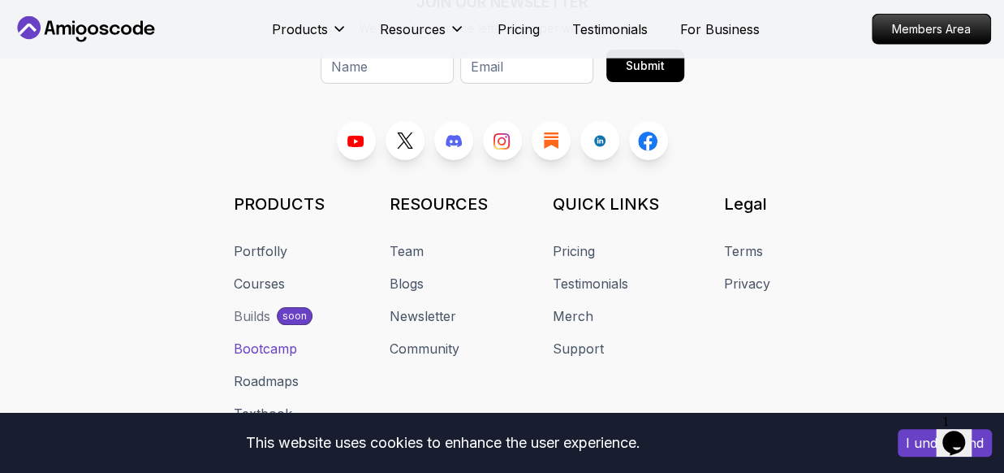
scroll to position [8042, 0]
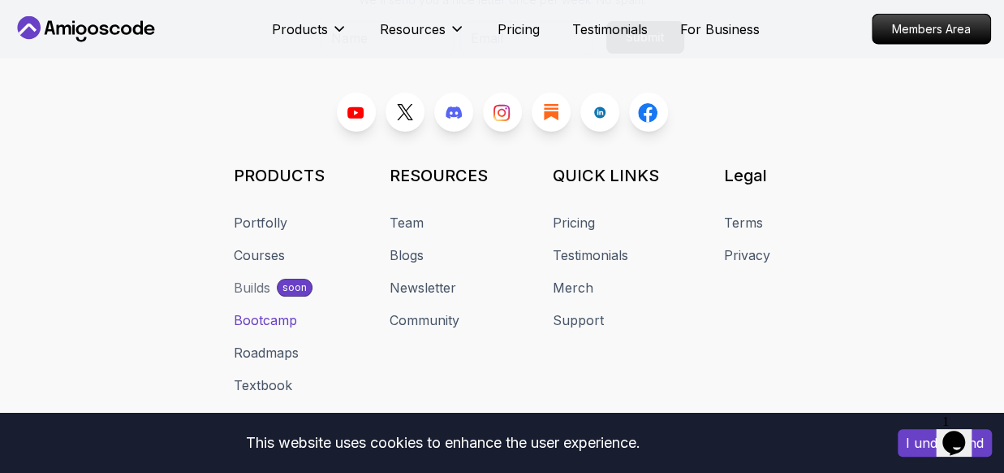
click at [266, 343] on link "Roadmaps" at bounding box center [266, 352] width 65 height 19
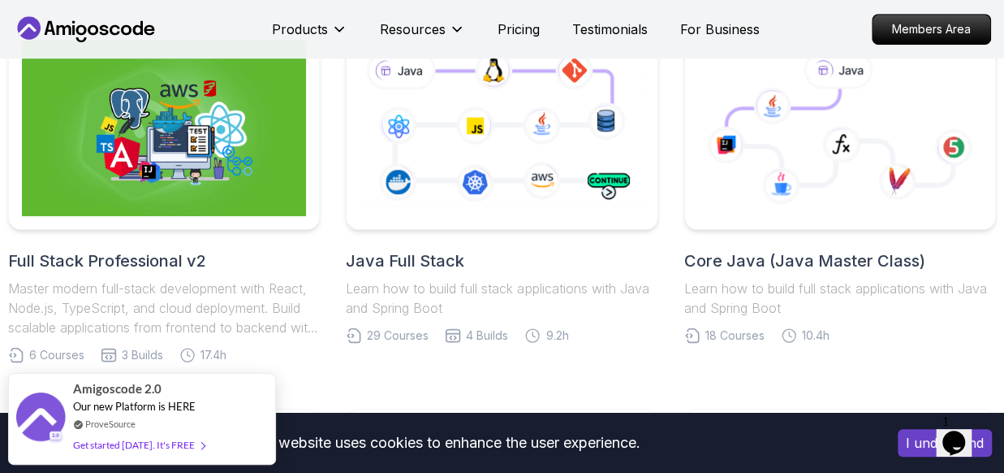
scroll to position [410, 0]
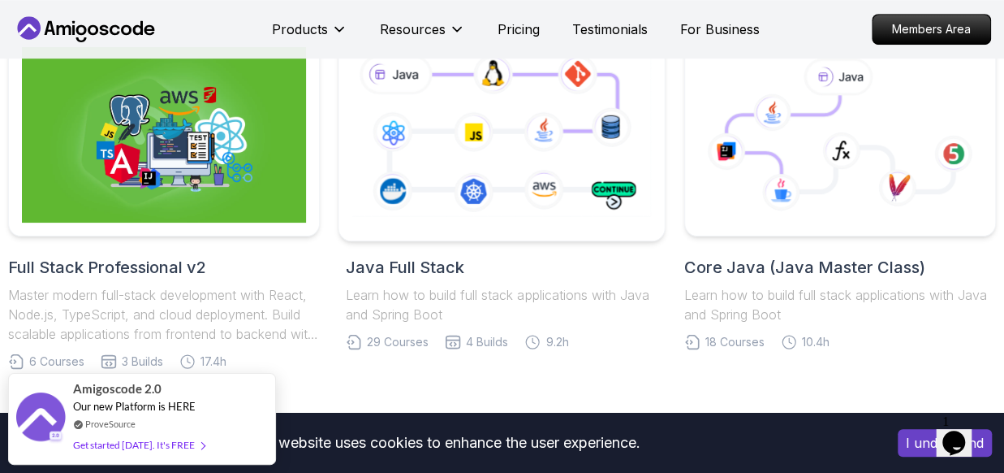
click at [523, 171] on icon at bounding box center [501, 135] width 305 height 170
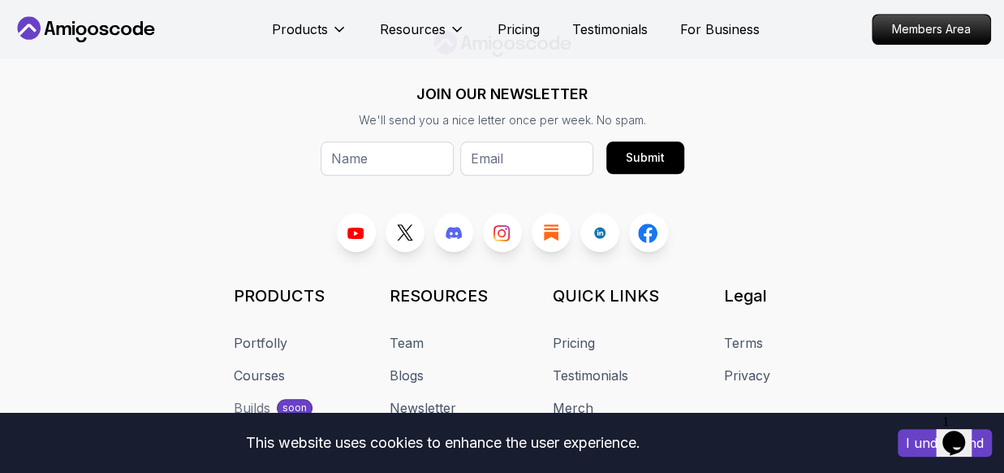
scroll to position [12929, 0]
